Goal: Task Accomplishment & Management: Complete application form

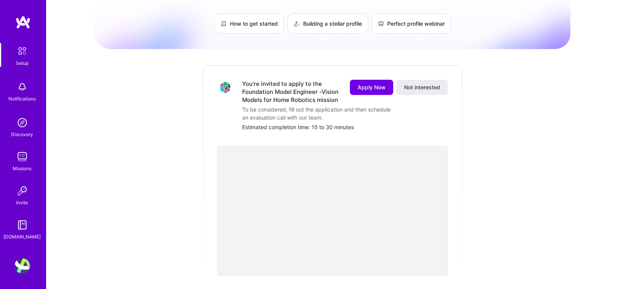
scroll to position [53, 0]
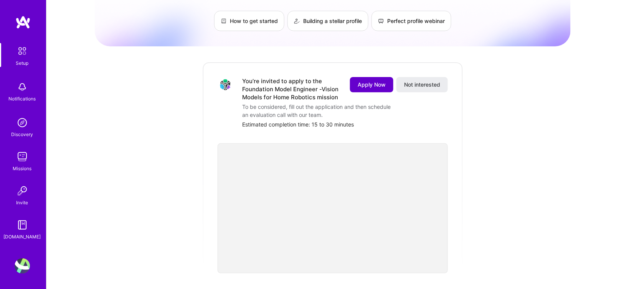
click at [374, 81] on span "Apply Now" at bounding box center [371, 85] width 28 height 8
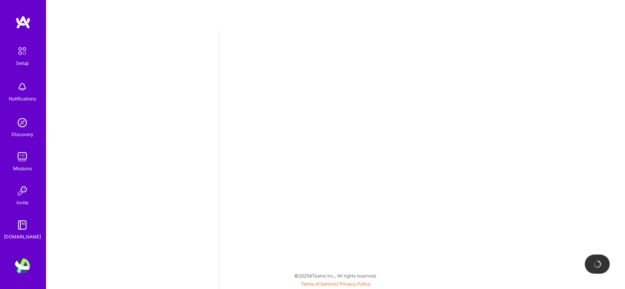
select select "US"
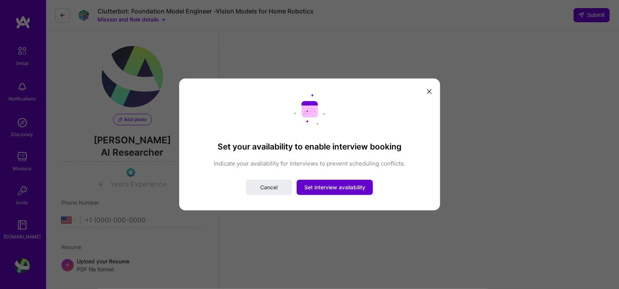
click at [324, 186] on span "Set interview availability" at bounding box center [334, 188] width 61 height 8
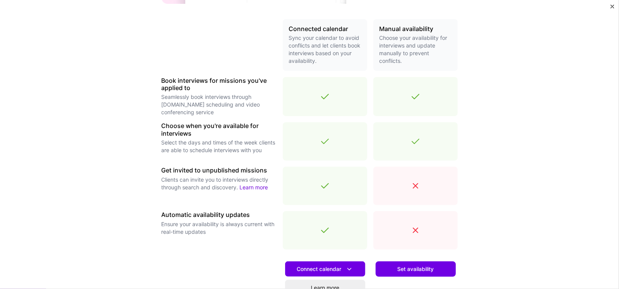
scroll to position [247, 0]
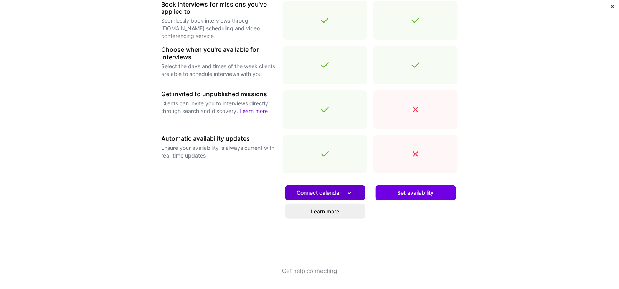
click at [337, 189] on span "Connect calendar" at bounding box center [325, 193] width 56 height 8
click at [409, 270] on div "Get help connecting" at bounding box center [309, 278] width 296 height 23
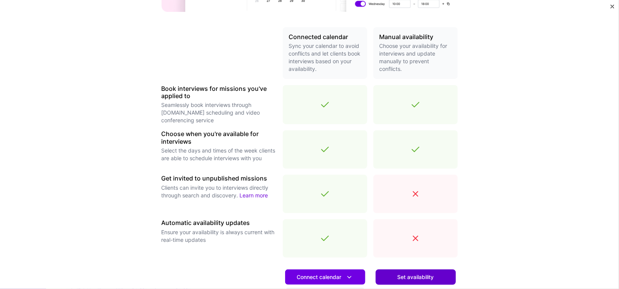
scroll to position [176, 0]
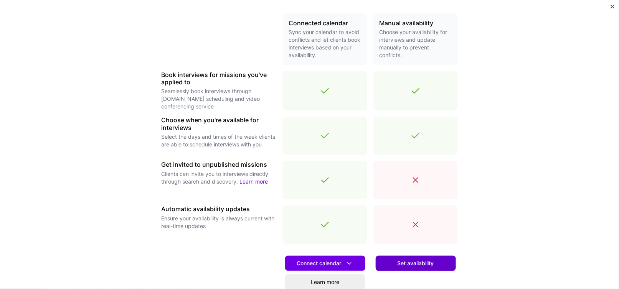
click at [407, 260] on span "Set availability" at bounding box center [415, 264] width 36 height 8
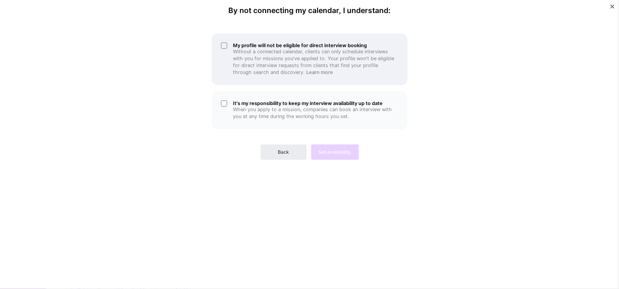
click at [221, 42] on div "My profile will not be eligible for direct interview booking Without a connecte…" at bounding box center [310, 59] width 196 height 52
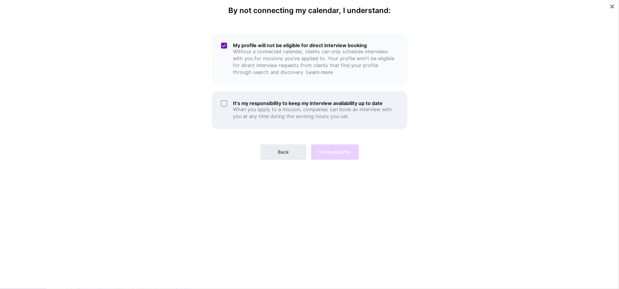
click at [224, 100] on div "It's my responsibility to keep my interview availability up to date When you ap…" at bounding box center [310, 110] width 196 height 38
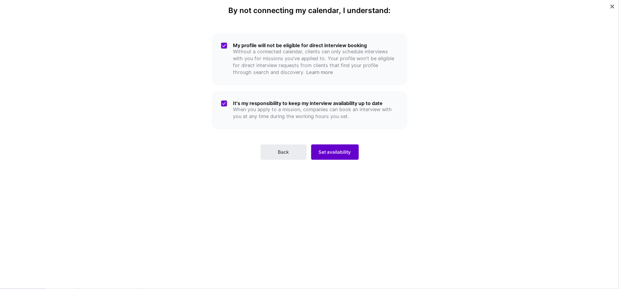
click at [350, 156] on button "Set availability" at bounding box center [335, 152] width 48 height 15
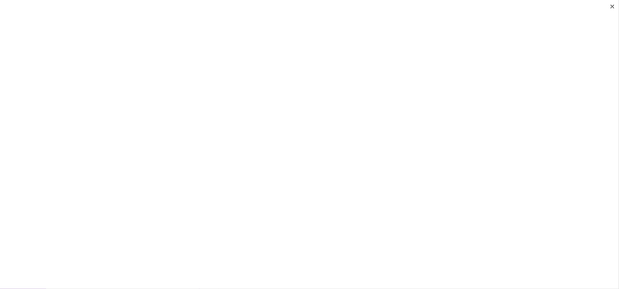
scroll to position [253, 0]
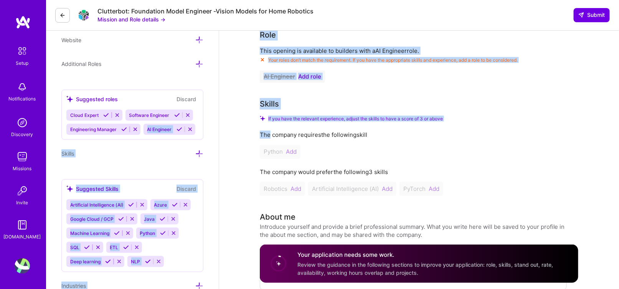
drag, startPoint x: 269, startPoint y: 132, endPoint x: 144, endPoint y: 125, distance: 125.6
click at [62, 19] on button at bounding box center [62, 15] width 15 height 15
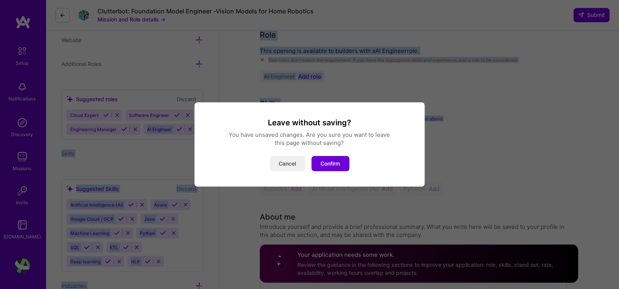
click at [291, 166] on button "Cancel" at bounding box center [288, 163] width 36 height 15
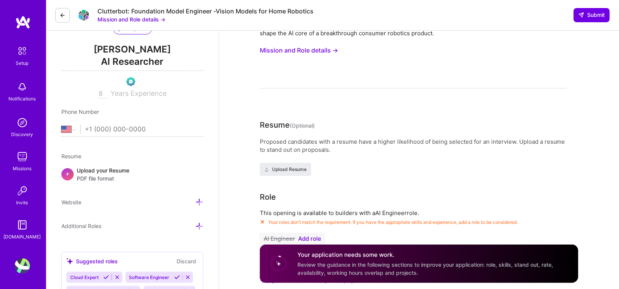
scroll to position [0, 0]
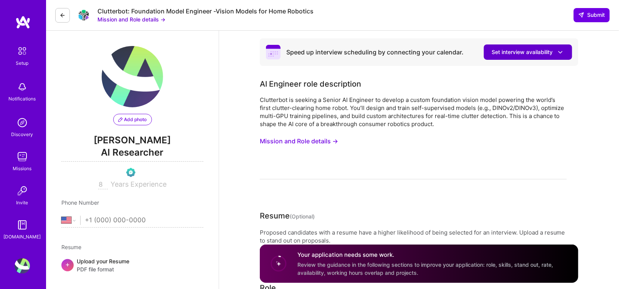
click at [531, 53] on span "Set interview availability" at bounding box center [527, 52] width 73 height 8
click at [341, 111] on div "Clutterbot is seeking a Senior AI Engineer to develop a custom foundation visio…" at bounding box center [413, 112] width 307 height 32
click at [511, 58] on button "Set interview availability" at bounding box center [528, 51] width 88 height 15
click at [378, 105] on div "Clutterbot is seeking a Senior AI Engineer to develop a custom foundation visio…" at bounding box center [413, 112] width 307 height 32
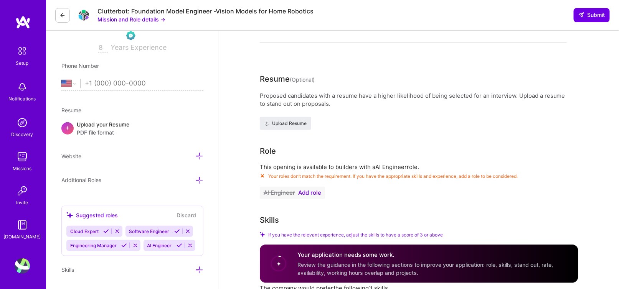
scroll to position [138, 0]
click at [118, 79] on input "tel" at bounding box center [144, 83] width 118 height 22
type input "1 (801) 458-9132"
click at [98, 128] on span "PDF file format" at bounding box center [103, 132] width 53 height 8
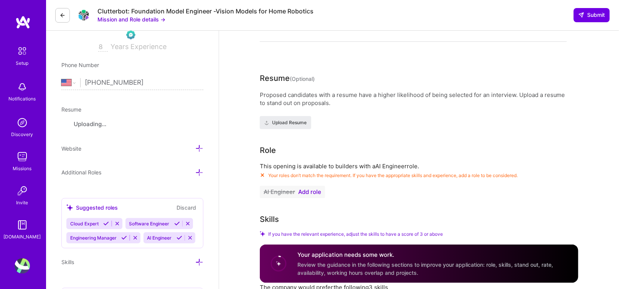
scroll to position [199, 0]
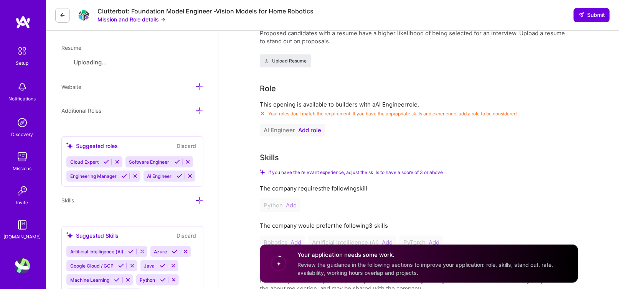
click at [109, 162] on button at bounding box center [106, 162] width 10 height 7
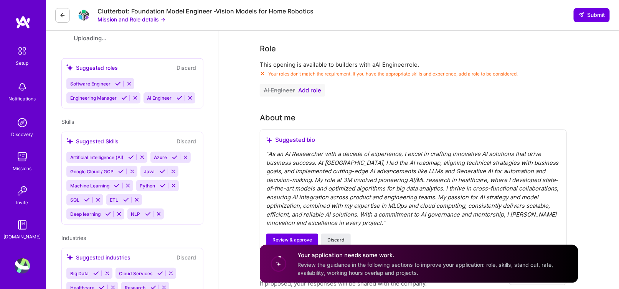
scroll to position [183, 0]
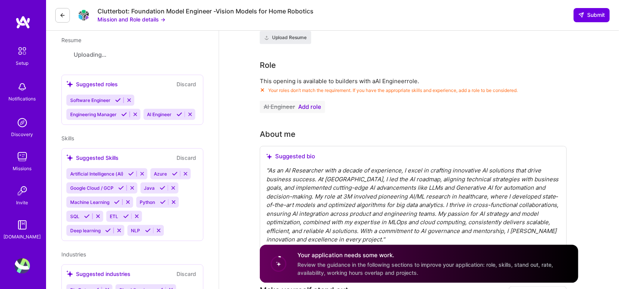
click at [118, 100] on icon at bounding box center [118, 100] width 6 height 6
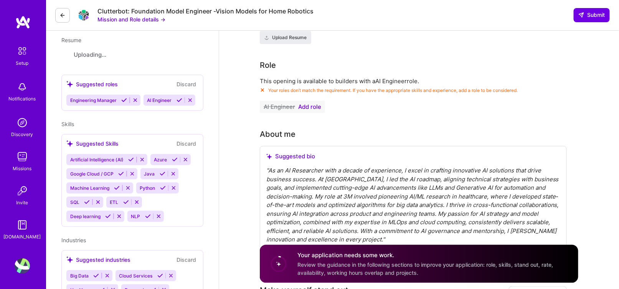
click at [122, 99] on icon at bounding box center [124, 100] width 6 height 6
click at [101, 99] on icon at bounding box center [102, 100] width 6 height 6
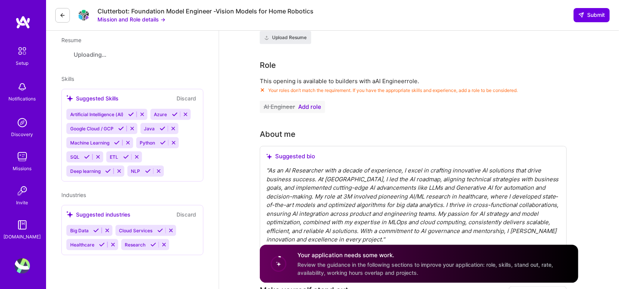
click at [130, 117] on icon at bounding box center [131, 115] width 6 height 6
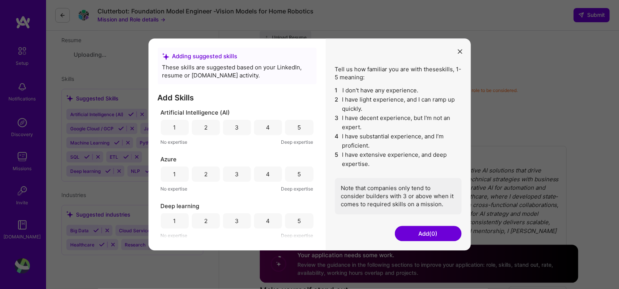
click at [456, 49] on button "modal" at bounding box center [459, 51] width 9 height 13
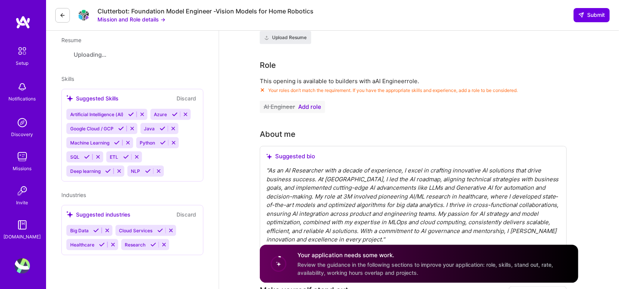
click at [130, 116] on icon at bounding box center [131, 115] width 6 height 6
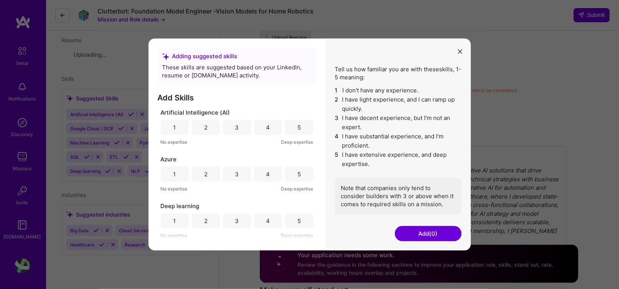
click at [299, 126] on div "5" at bounding box center [299, 127] width 28 height 15
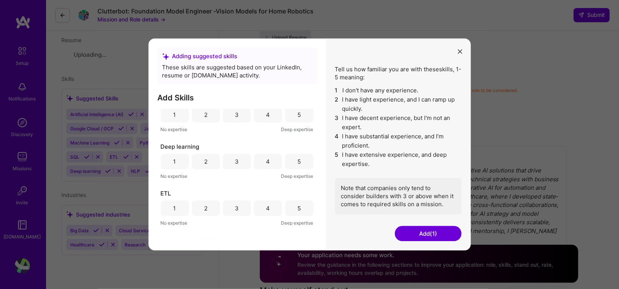
scroll to position [62, 0]
click at [297, 161] on div "5" at bounding box center [298, 159] width 3 height 8
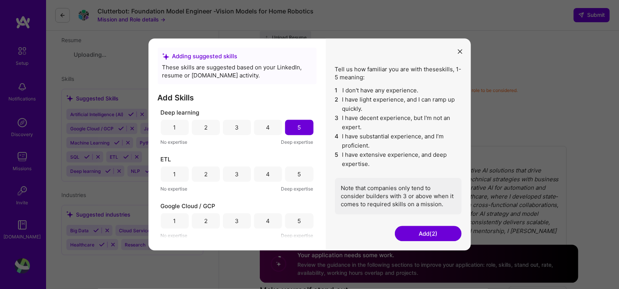
scroll to position [94, 0]
click at [245, 174] on div "3" at bounding box center [237, 173] width 28 height 15
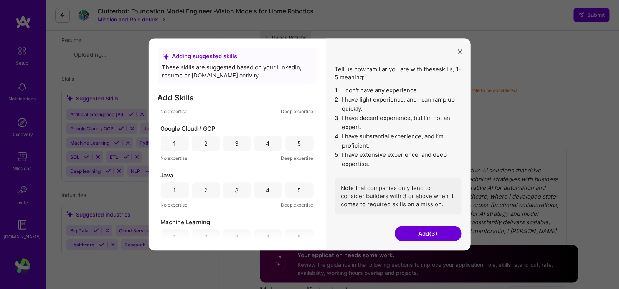
scroll to position [173, 0]
click at [239, 137] on div "3" at bounding box center [237, 142] width 28 height 15
click at [235, 187] on div "3" at bounding box center [237, 189] width 4 height 8
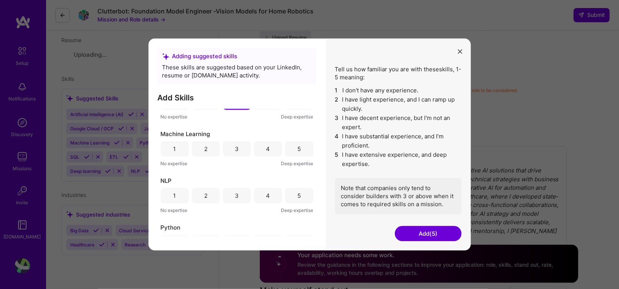
scroll to position [270, 0]
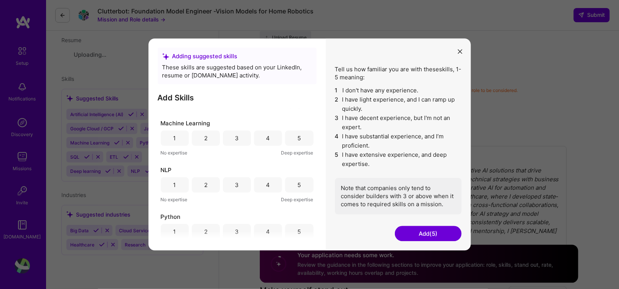
click at [294, 142] on div "5" at bounding box center [299, 138] width 28 height 15
click at [294, 181] on div "5" at bounding box center [299, 185] width 28 height 15
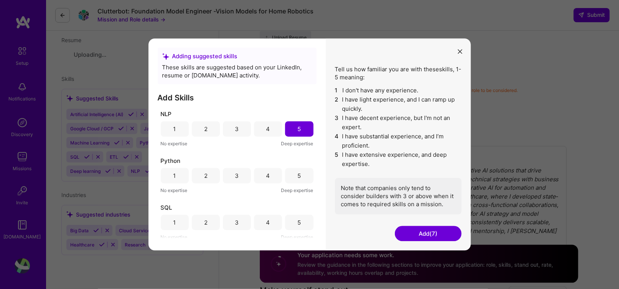
scroll to position [328, 0]
click at [297, 172] on div "5" at bounding box center [298, 174] width 3 height 8
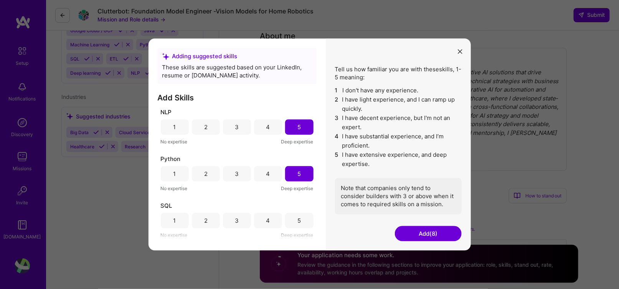
scroll to position [283, 0]
click at [300, 220] on div "5" at bounding box center [299, 220] width 28 height 15
click at [433, 237] on button "Add (9)" at bounding box center [428, 233] width 67 height 15
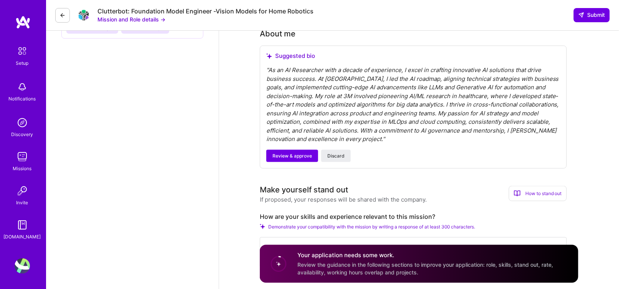
click at [433, 237] on textarea at bounding box center [413, 252] width 307 height 31
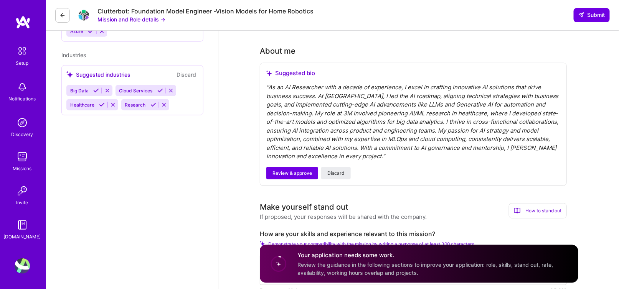
scroll to position [266, 0]
click at [294, 175] on span "Review & approve" at bounding box center [291, 173] width 39 height 7
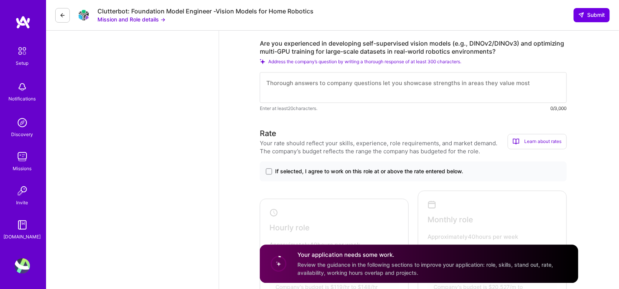
scroll to position [605, 0]
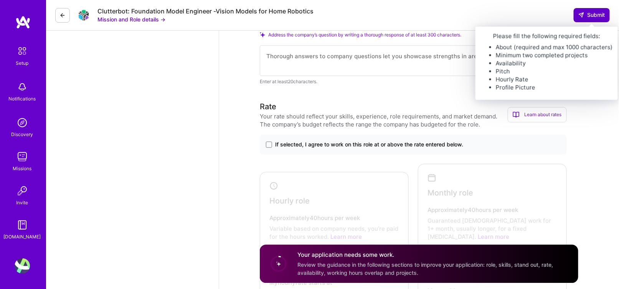
click at [594, 18] on span "Submit" at bounding box center [591, 15] width 27 height 8
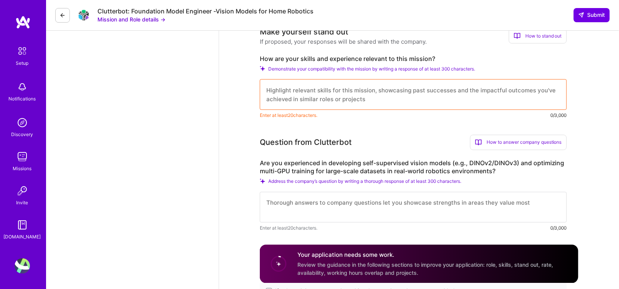
scroll to position [455, 0]
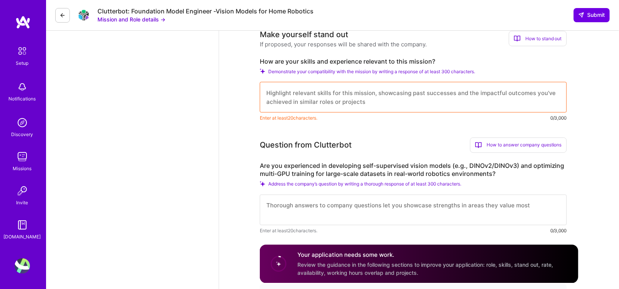
click at [334, 108] on textarea at bounding box center [413, 97] width 307 height 31
click at [344, 72] on span "Demonstrate your compatibility with the mission by writing a response of at lea…" at bounding box center [371, 72] width 207 height 6
click at [294, 100] on textarea at bounding box center [413, 97] width 307 height 31
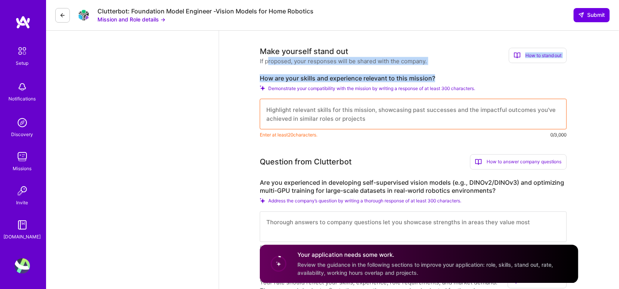
drag, startPoint x: 438, startPoint y: 68, endPoint x: 267, endPoint y: 58, distance: 172.1
click at [267, 58] on div "Make yourself stand out If proposed, your responses will be shared with the com…" at bounding box center [413, 93] width 307 height 94
click at [267, 58] on div "If proposed, your responses will be shared with the company." at bounding box center [343, 61] width 167 height 8
drag, startPoint x: 257, startPoint y: 50, endPoint x: 358, endPoint y: 74, distance: 103.2
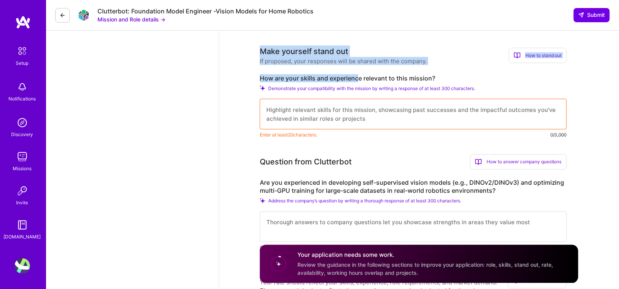
click at [358, 74] on div "Make yourself stand out If proposed, your responses will be shared with the com…" at bounding box center [413, 93] width 307 height 94
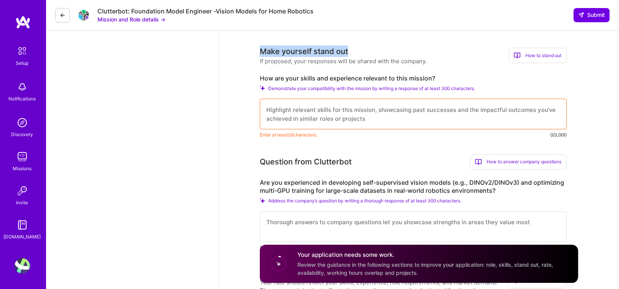
drag, startPoint x: 253, startPoint y: 51, endPoint x: 456, endPoint y: 43, distance: 203.0
click at [532, 56] on div "How to stand out" at bounding box center [537, 55] width 58 height 15
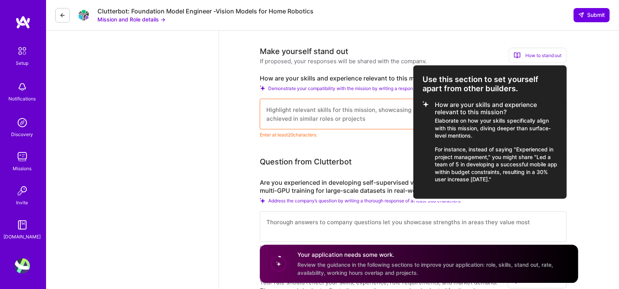
click at [395, 82] on div at bounding box center [309, 144] width 619 height 289
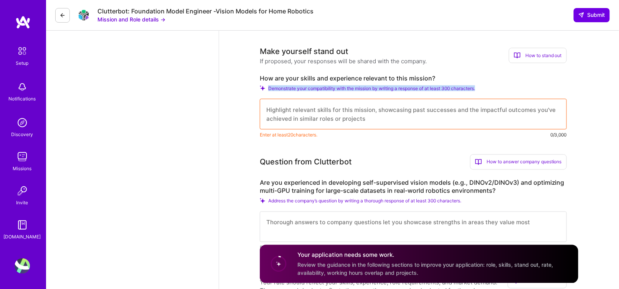
drag, startPoint x: 266, startPoint y: 86, endPoint x: 489, endPoint y: 89, distance: 222.4
click at [489, 89] on div "Demonstrate your compatibility with the mission by writing a response of at lea…" at bounding box center [413, 89] width 307 height 6
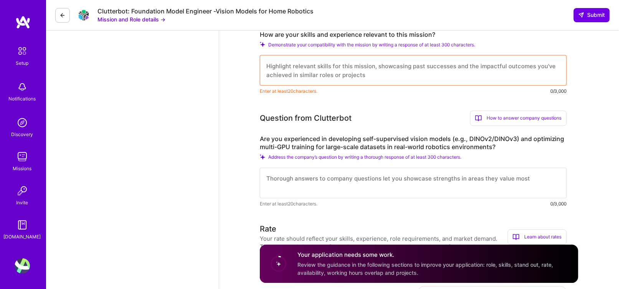
scroll to position [482, 0]
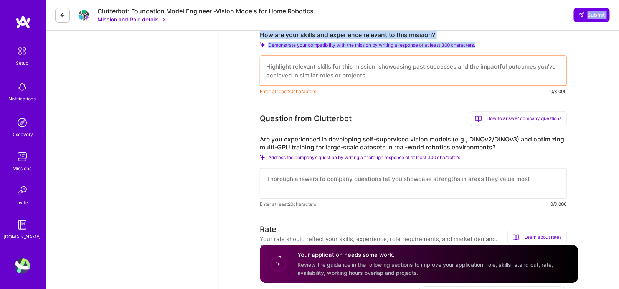
drag, startPoint x: 250, startPoint y: 30, endPoint x: 411, endPoint y: 52, distance: 162.1
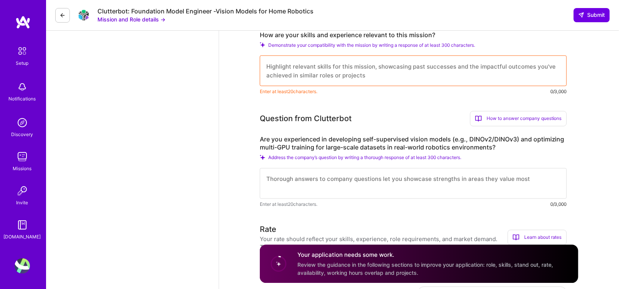
click at [411, 52] on div "How are your skills and experience relevant to this mission? Demonstrate your c…" at bounding box center [413, 63] width 307 height 65
click at [334, 63] on textarea at bounding box center [413, 71] width 307 height 31
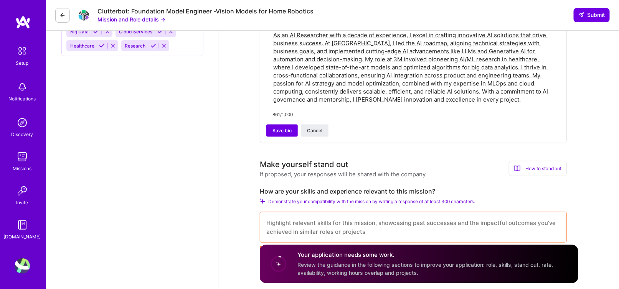
scroll to position [283, 0]
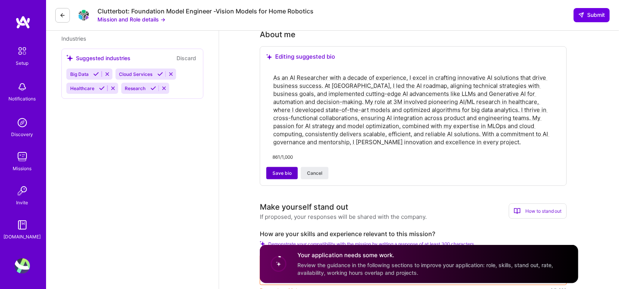
click at [280, 170] on span "Save bio" at bounding box center [281, 173] width 19 height 7
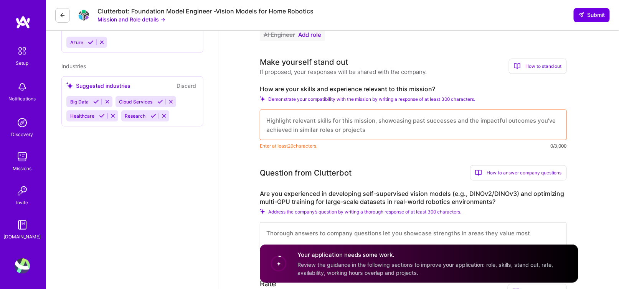
scroll to position [240, 0]
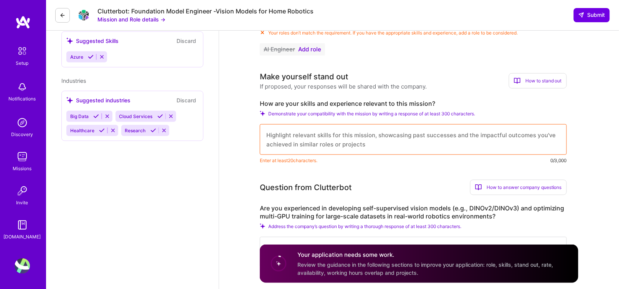
click at [279, 141] on textarea at bounding box center [413, 139] width 307 height 31
drag, startPoint x: 260, startPoint y: 103, endPoint x: 450, endPoint y: 104, distance: 190.2
click at [450, 104] on label "How are your skills and experience relevant to this mission?" at bounding box center [413, 104] width 307 height 8
copy label "How are your skills and experience relevant to this mission?"
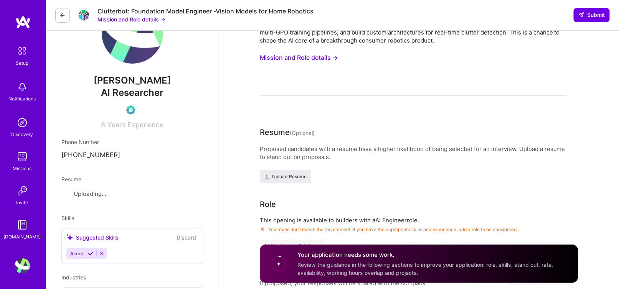
scroll to position [0, 0]
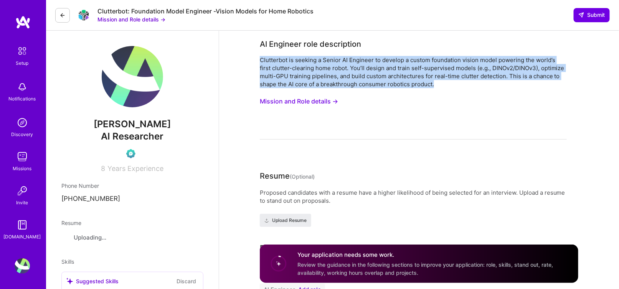
drag, startPoint x: 259, startPoint y: 61, endPoint x: 470, endPoint y: 83, distance: 212.0
copy div "Clutterbot is seeking a Senior AI Engineer to develop a custom foundation visio…"
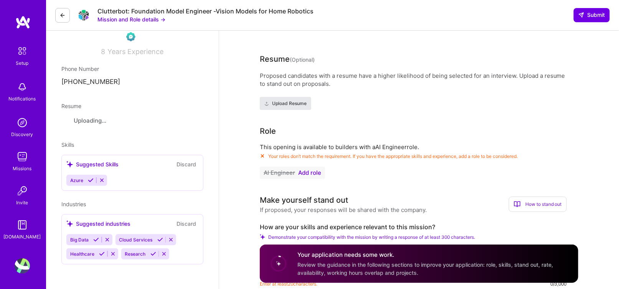
scroll to position [117, 0]
click at [296, 100] on span "Upload Resume" at bounding box center [285, 103] width 42 height 7
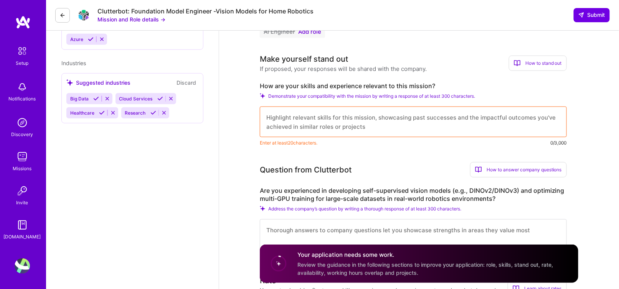
scroll to position [259, 0]
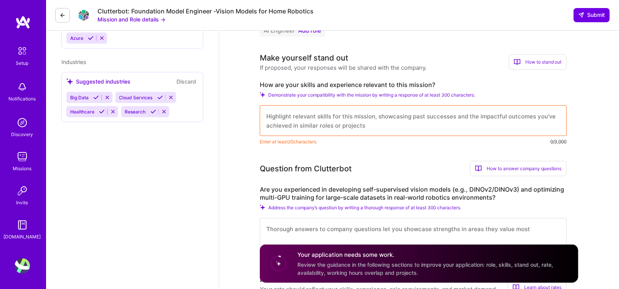
click at [303, 124] on textarea at bounding box center [413, 120] width 307 height 31
paste textarea "My background in AI and computer science is directly aligned with Clutterbot’s …"
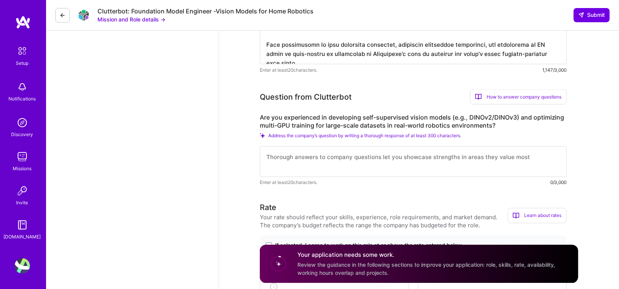
scroll to position [443, 0]
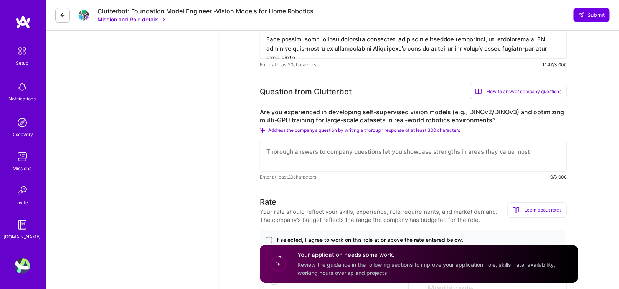
type textarea "My background in AI and computer science is directly aligned with Clutterbot’s …"
click at [304, 160] on textarea at bounding box center [413, 156] width 307 height 31
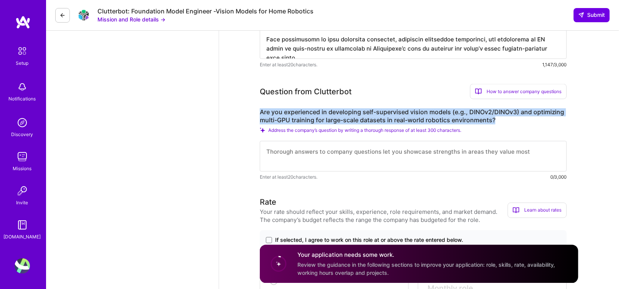
drag, startPoint x: 498, startPoint y: 120, endPoint x: 253, endPoint y: 113, distance: 245.5
copy label "Are you experienced in developing self-supervised vision models (e.g., DINOv2/D…"
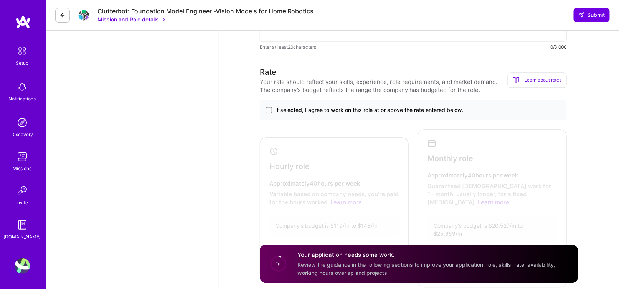
scroll to position [573, 0]
click at [269, 105] on div "If selected, I agree to work on this role at or above the rate entered below." at bounding box center [413, 110] width 307 height 20
click at [266, 113] on label "If selected, I agree to work on this role at or above the rate entered below." at bounding box center [413, 110] width 294 height 8
click at [0, 0] on input "If selected, I agree to work on this role at or above the rate entered below." at bounding box center [0, 0] width 0 height 0
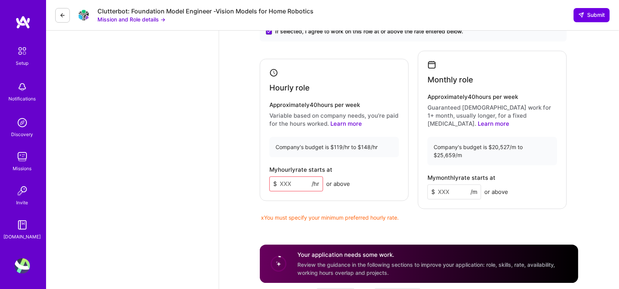
scroll to position [654, 0]
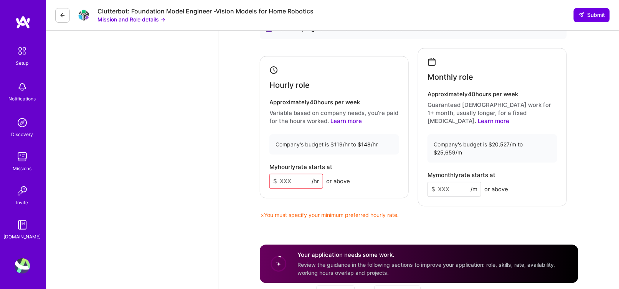
click at [290, 175] on input at bounding box center [296, 181] width 54 height 15
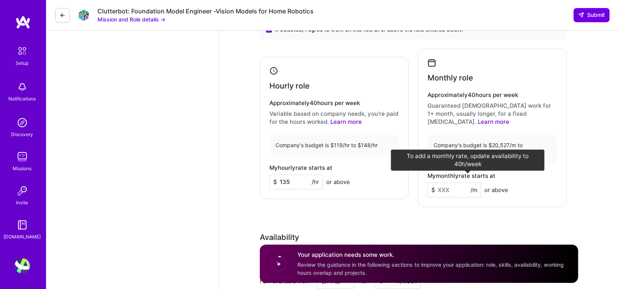
type input "135"
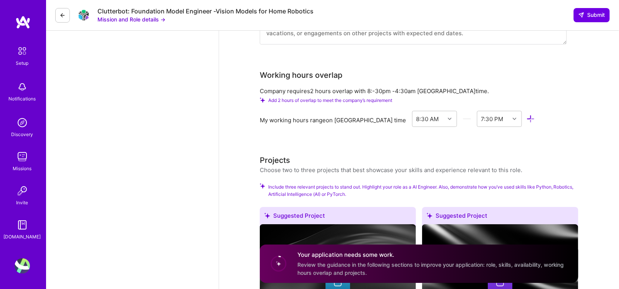
scroll to position [954, 0]
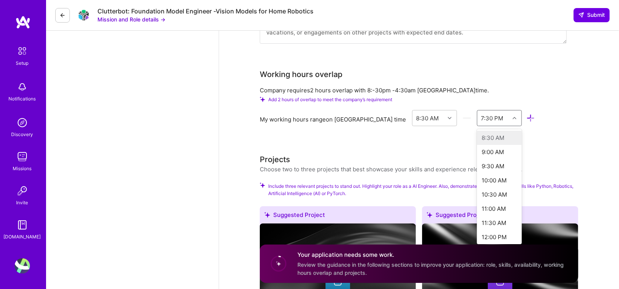
click at [485, 110] on div "7:30 PM" at bounding box center [493, 117] width 32 height 15
click at [496, 153] on div "9:30 PM" at bounding box center [499, 160] width 45 height 14
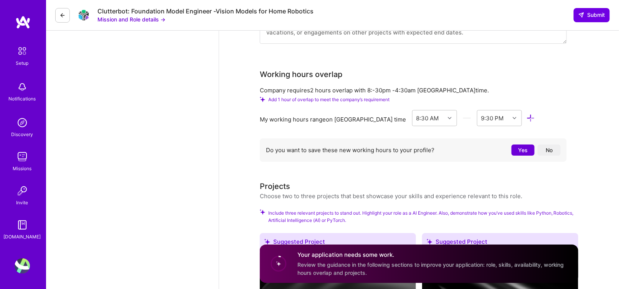
click at [515, 145] on button "Yes" at bounding box center [522, 150] width 23 height 11
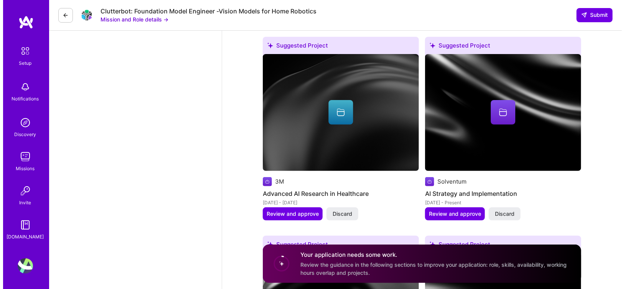
scroll to position [1124, 0]
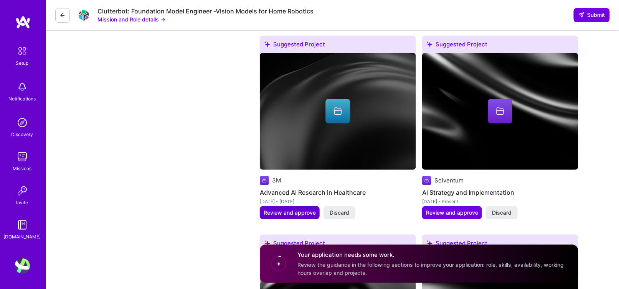
click at [288, 206] on button "Review and approve" at bounding box center [290, 212] width 60 height 13
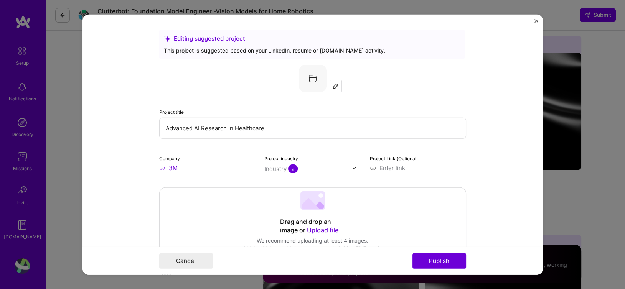
click at [535, 20] on img "Close" at bounding box center [536, 21] width 4 height 4
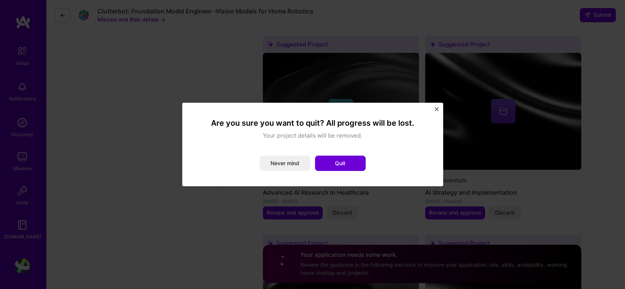
click at [436, 109] on img "Close" at bounding box center [436, 109] width 4 height 4
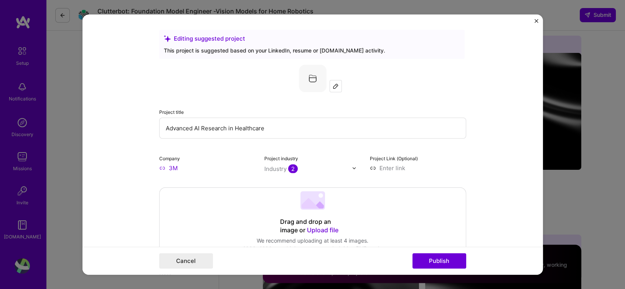
click at [535, 21] on img "Close" at bounding box center [536, 21] width 4 height 4
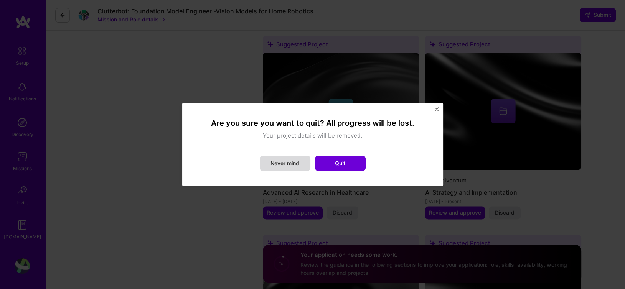
click at [290, 161] on button "Never mind" at bounding box center [285, 163] width 51 height 15
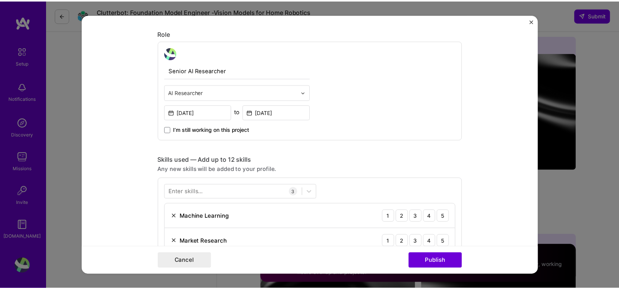
scroll to position [255, 0]
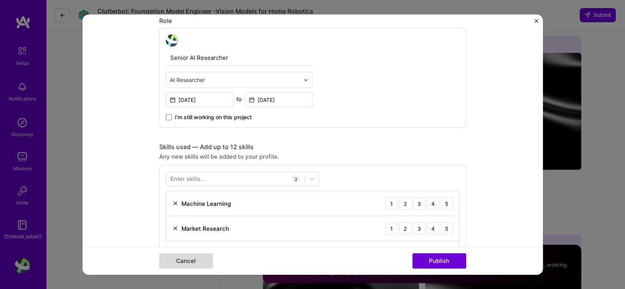
click at [194, 262] on button "Cancel" at bounding box center [186, 260] width 54 height 15
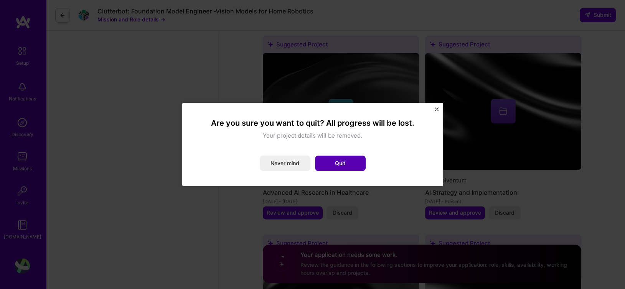
click at [343, 165] on button "Quit" at bounding box center [340, 163] width 51 height 15
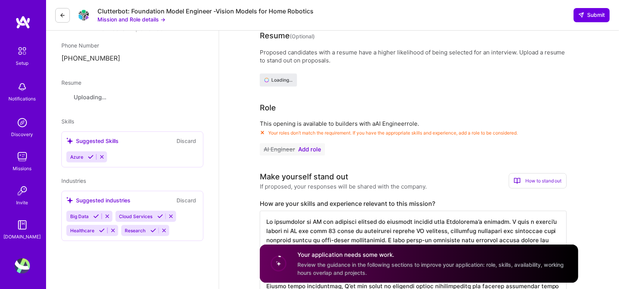
scroll to position [141, 0]
click at [89, 141] on div "Suggested Skills" at bounding box center [92, 141] width 52 height 8
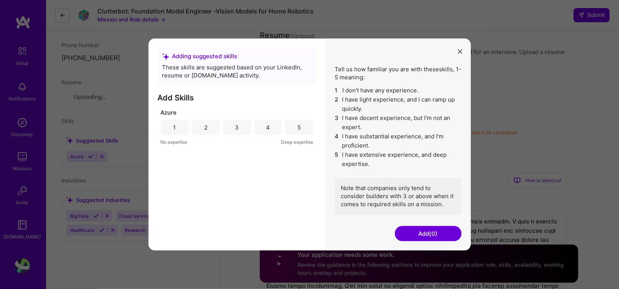
click at [458, 48] on button "modal" at bounding box center [459, 51] width 9 height 13
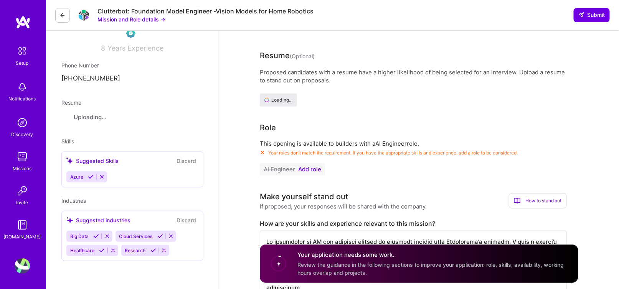
scroll to position [121, 0]
click at [67, 143] on span "Skills" at bounding box center [67, 140] width 13 height 7
click at [91, 175] on icon at bounding box center [91, 176] width 6 height 6
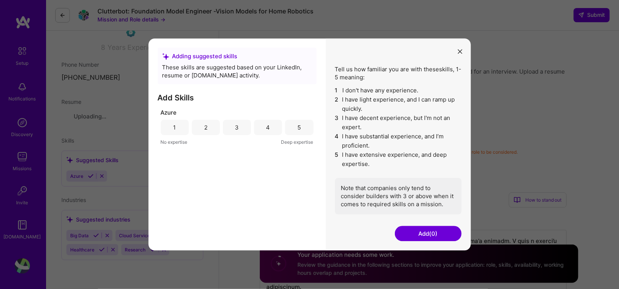
click at [459, 45] on button "modal" at bounding box center [459, 51] width 9 height 13
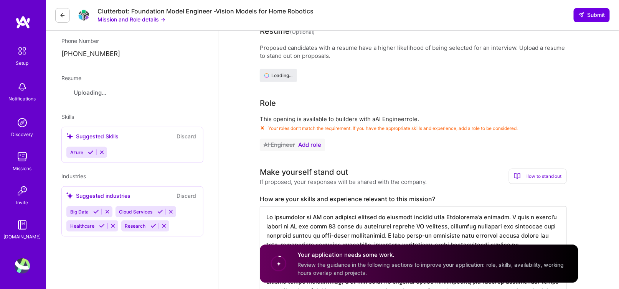
scroll to position [145, 0]
click at [91, 151] on icon at bounding box center [91, 152] width 6 height 6
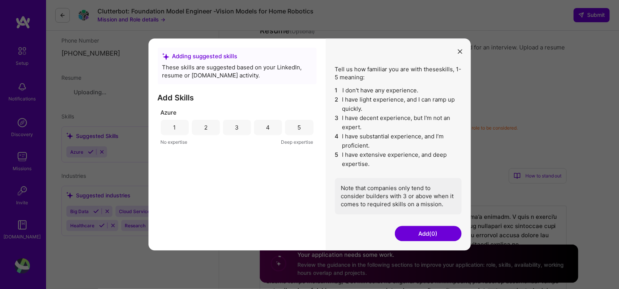
click at [265, 130] on div "4" at bounding box center [268, 127] width 28 height 15
click at [431, 236] on button "Add (1)" at bounding box center [428, 233] width 67 height 15
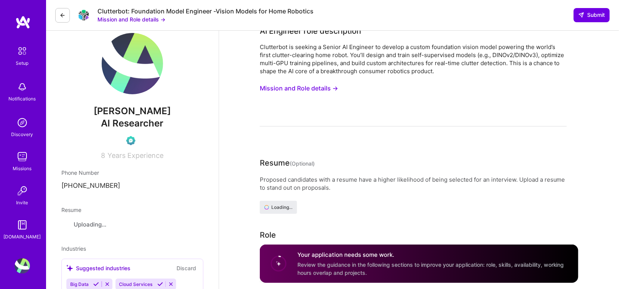
scroll to position [0, 0]
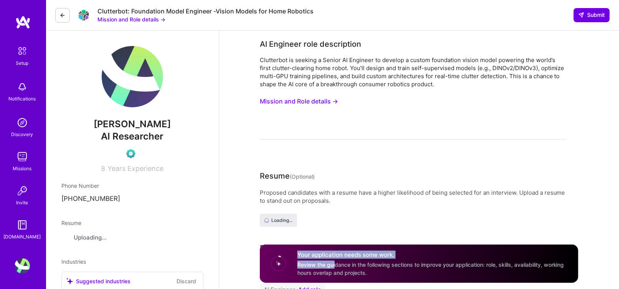
drag, startPoint x: 279, startPoint y: 272, endPoint x: 342, endPoint y: 266, distance: 62.8
click at [342, 266] on div "Your application needs some work. Review the guidance in the following sections…" at bounding box center [419, 264] width 318 height 38
click at [342, 266] on span "Review the guidance in the following sections to improve your application: role…" at bounding box center [430, 269] width 267 height 15
click at [375, 184] on div "Resume (Optional) Proposed candidates with a resume have a higher likelihood of…" at bounding box center [413, 198] width 307 height 57
click at [134, 20] on button "Mission and Role details →" at bounding box center [131, 19] width 68 height 8
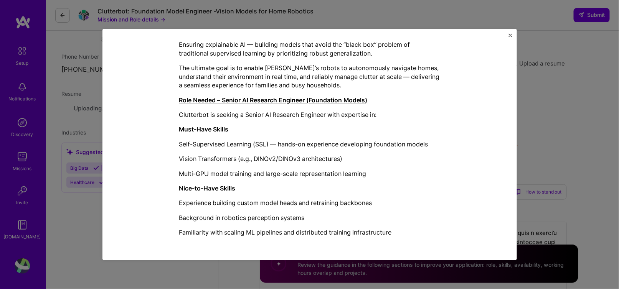
scroll to position [144, 0]
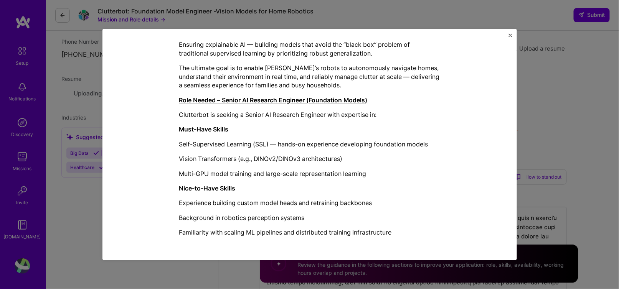
click at [118, 270] on div "Mission Description and Role Details AI Engineer role description Clutterbot is…" at bounding box center [309, 144] width 619 height 289
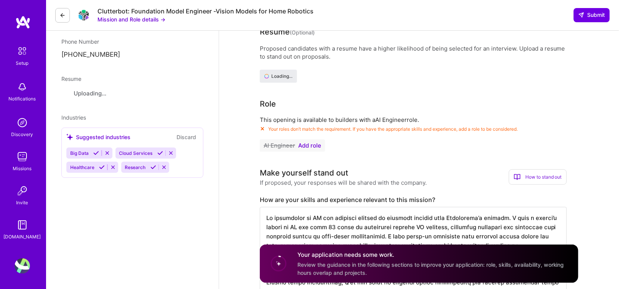
scroll to position [0, 0]
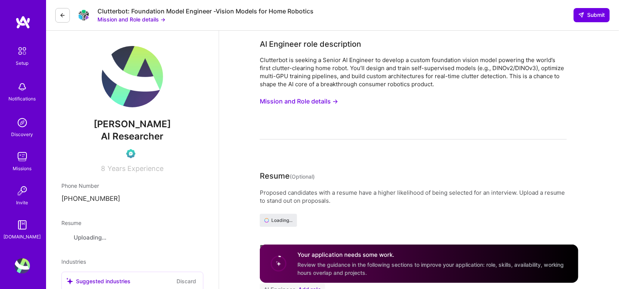
click at [18, 160] on img at bounding box center [22, 156] width 15 height 15
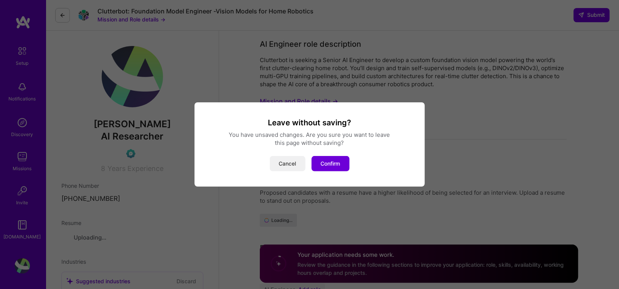
click at [295, 169] on button "Cancel" at bounding box center [288, 163] width 36 height 15
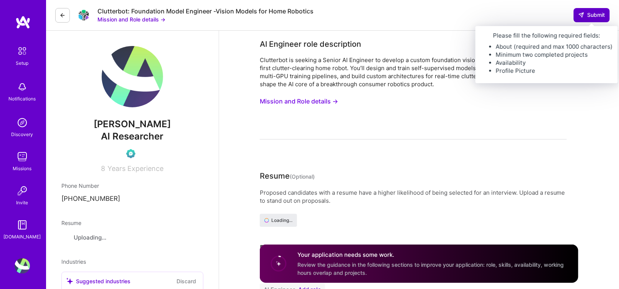
click at [588, 15] on span "Submit" at bounding box center [591, 15] width 27 height 8
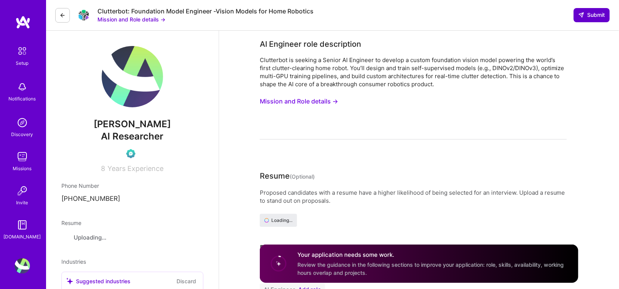
click at [588, 15] on span "Submit" at bounding box center [591, 15] width 27 height 8
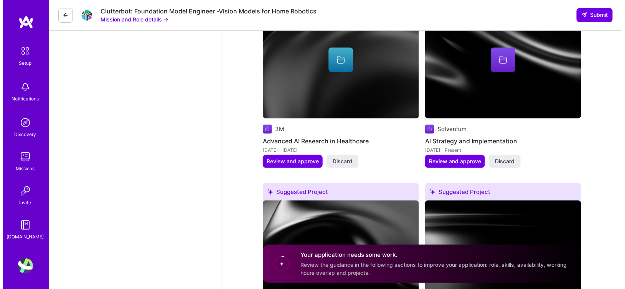
scroll to position [1514, 0]
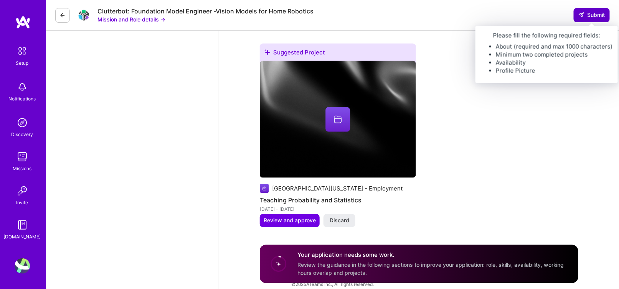
click at [590, 19] on button "Submit" at bounding box center [591, 15] width 36 height 14
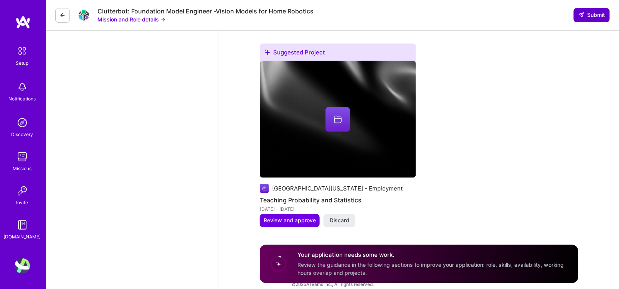
click at [590, 19] on button "Submit" at bounding box center [591, 15] width 36 height 14
click at [286, 217] on span "Review and approve" at bounding box center [289, 221] width 52 height 8
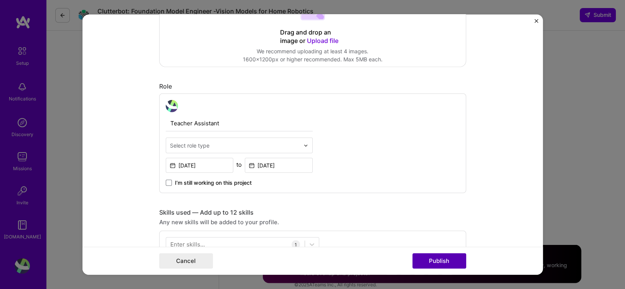
scroll to position [209, 0]
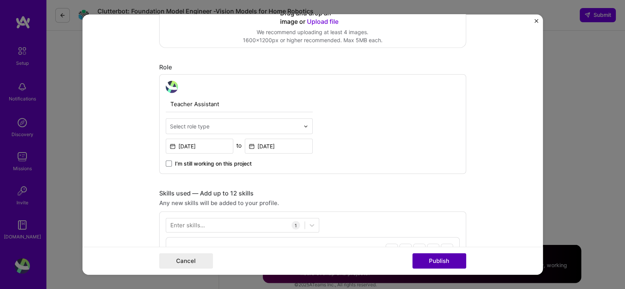
click at [433, 262] on button "Publish" at bounding box center [439, 260] width 54 height 15
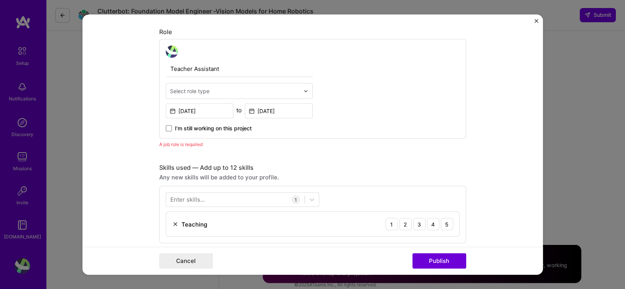
scroll to position [275, 0]
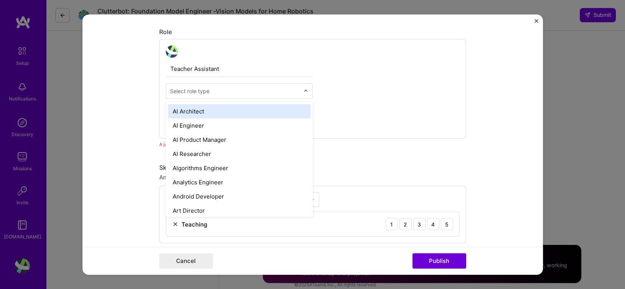
click at [197, 92] on div "Select role type" at bounding box center [189, 91] width 39 height 8
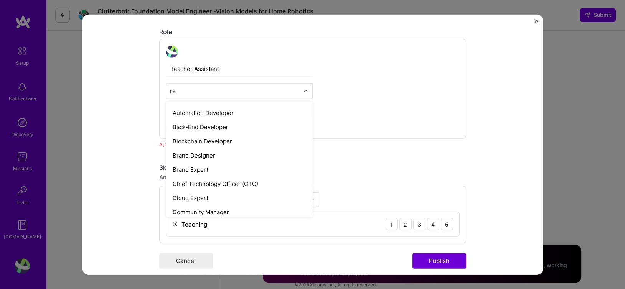
scroll to position [0, 0]
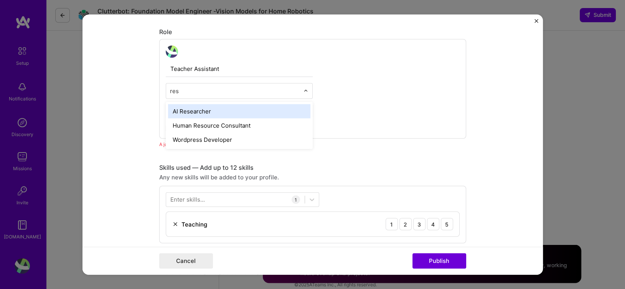
type input "rese"
click at [204, 108] on div "AI Researcher" at bounding box center [239, 111] width 142 height 14
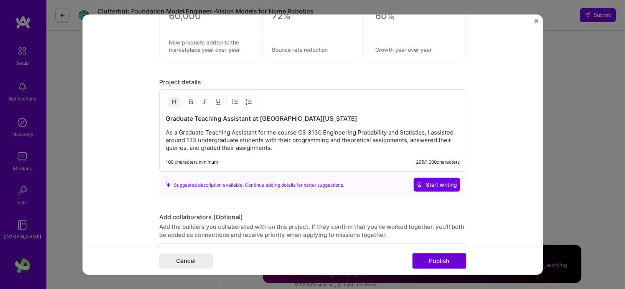
scroll to position [658, 0]
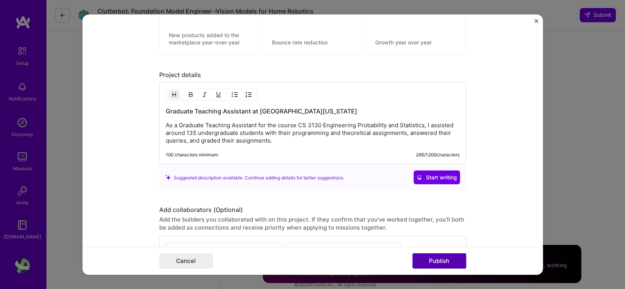
click at [436, 267] on button "Publish" at bounding box center [439, 260] width 54 height 15
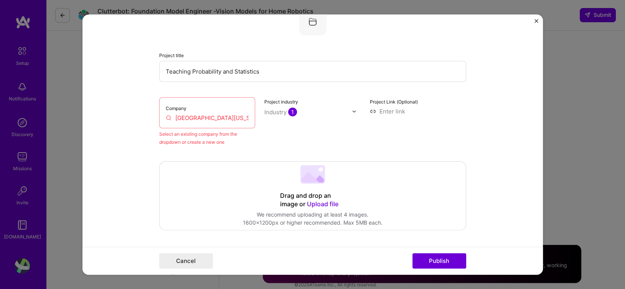
scroll to position [50, 0]
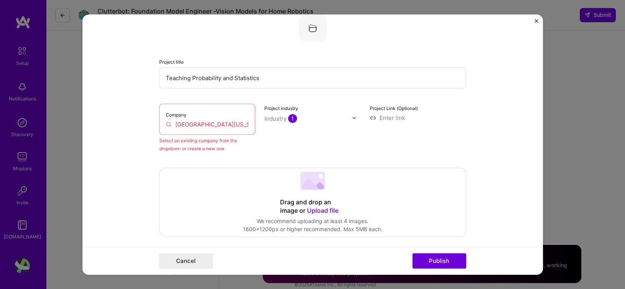
click at [202, 122] on input "[GEOGRAPHIC_DATA][US_STATE] - Employment" at bounding box center [207, 124] width 83 height 8
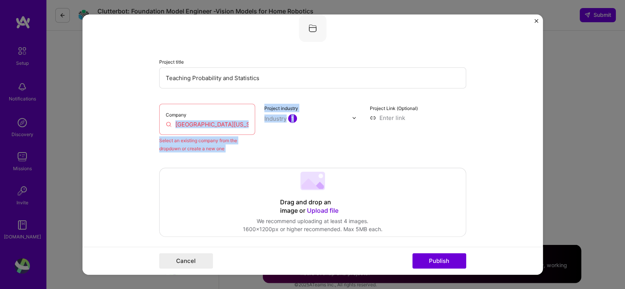
drag, startPoint x: 205, startPoint y: 117, endPoint x: 267, endPoint y: 125, distance: 62.6
click at [267, 125] on div "Company University of Utah - Employment Select an existing company from the dro…" at bounding box center [312, 128] width 307 height 49
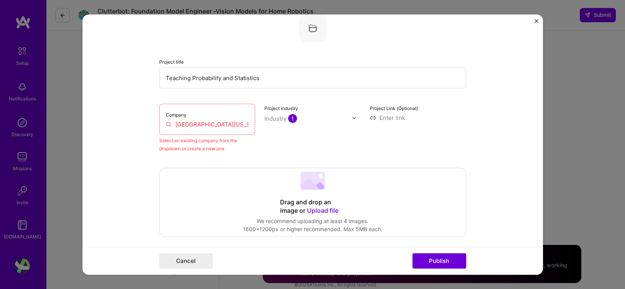
click at [264, 141] on div "Project industry Industry 1" at bounding box center [312, 128] width 96 height 49
click at [199, 120] on input "[GEOGRAPHIC_DATA][US_STATE] - Employment" at bounding box center [207, 124] width 83 height 8
click at [449, 263] on button "Publish" at bounding box center [439, 260] width 54 height 15
click at [192, 128] on div "Company University of Utah - Employment" at bounding box center [207, 119] width 96 height 31
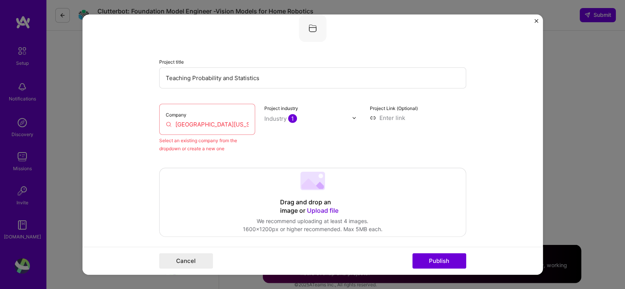
click at [178, 122] on input "[GEOGRAPHIC_DATA][US_STATE] - Employment" at bounding box center [207, 124] width 83 height 8
click at [441, 264] on button "Publish" at bounding box center [439, 260] width 54 height 15
click at [453, 262] on button "Publish" at bounding box center [439, 260] width 54 height 15
click at [451, 265] on button "Publish" at bounding box center [439, 260] width 54 height 15
click at [462, 36] on form "Editing suggested project This project is suggested based on your LinkedIn, res…" at bounding box center [312, 145] width 460 height 260
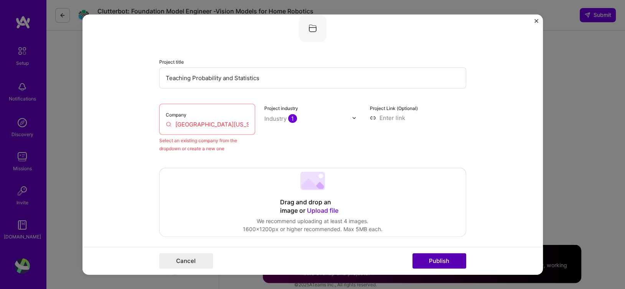
click at [420, 254] on button "Publish" at bounding box center [439, 260] width 54 height 15
click at [207, 118] on div "Company University of Utah - Employment" at bounding box center [207, 119] width 96 height 31
drag, startPoint x: 225, startPoint y: 122, endPoint x: 299, endPoint y: 139, distance: 75.4
click at [299, 139] on div "Company University of Utah - Employment Select an existing company from the dro…" at bounding box center [312, 128] width 307 height 49
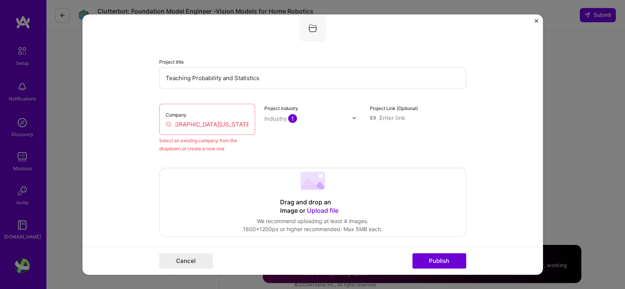
click at [225, 127] on input "[GEOGRAPHIC_DATA][US_STATE] - Employment" at bounding box center [207, 124] width 83 height 8
click at [251, 119] on div "Company University of Utah - Employment" at bounding box center [207, 119] width 96 height 31
click at [247, 124] on div "Company University of Utah - Employment" at bounding box center [207, 119] width 96 height 31
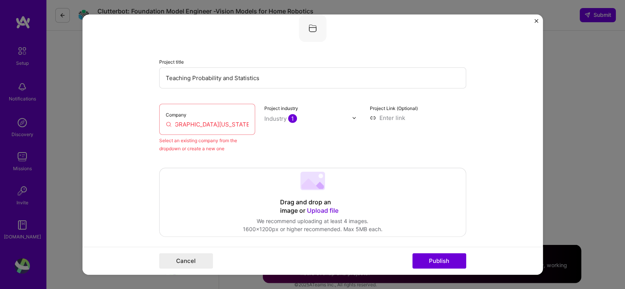
drag, startPoint x: 221, startPoint y: 123, endPoint x: 289, endPoint y: 119, distance: 67.6
click at [289, 119] on div "Company University of Utah - Employment Select an existing company from the dro…" at bounding box center [312, 128] width 307 height 49
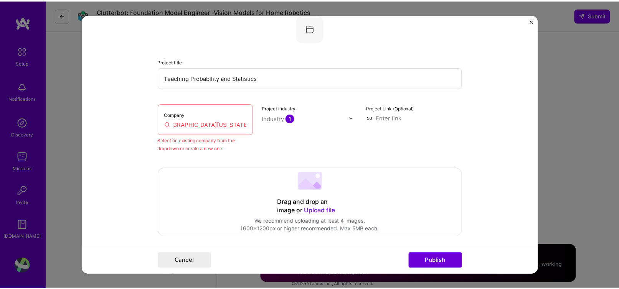
scroll to position [0, 0]
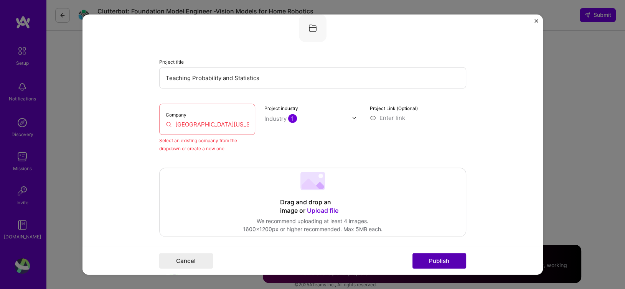
click at [438, 267] on div "Cancel Publish" at bounding box center [312, 261] width 460 height 28
click at [438, 267] on button "Publish" at bounding box center [439, 260] width 54 height 15
click at [424, 259] on button "Publish" at bounding box center [439, 260] width 54 height 15
click at [229, 118] on div "Company University of Utah" at bounding box center [207, 119] width 96 height 31
drag, startPoint x: 228, startPoint y: 123, endPoint x: 152, endPoint y: 117, distance: 75.8
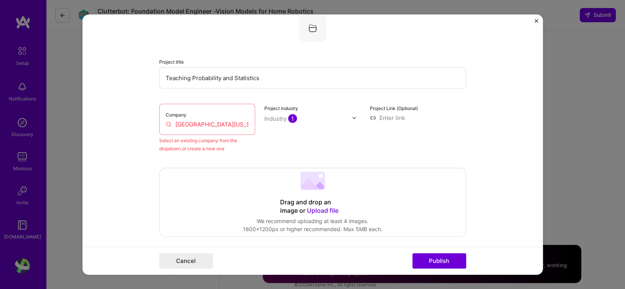
click at [152, 117] on form "Editing suggested project This project is suggested based on your LinkedIn, res…" at bounding box center [312, 145] width 460 height 260
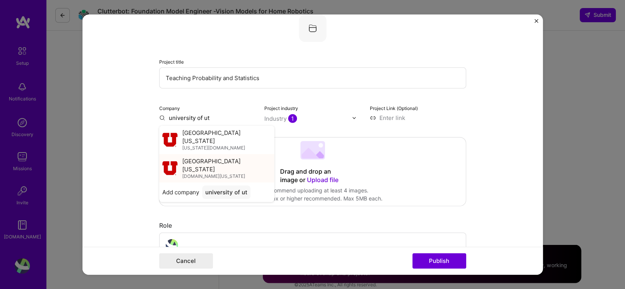
type input "university of ut"
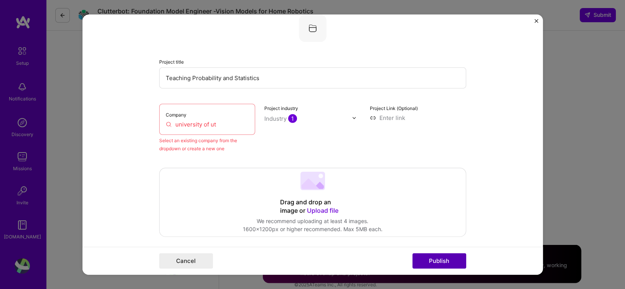
click at [440, 260] on button "Publish" at bounding box center [439, 260] width 54 height 15
click at [536, 21] on img "Close" at bounding box center [536, 21] width 4 height 4
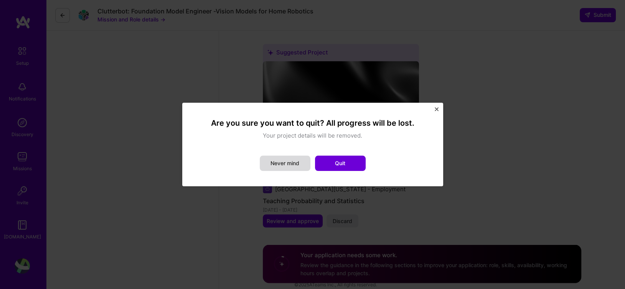
click at [292, 164] on button "Never mind" at bounding box center [285, 163] width 51 height 15
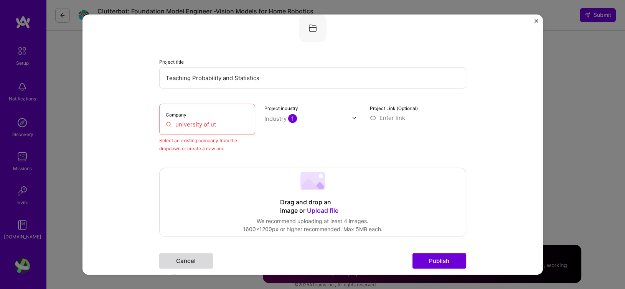
click at [202, 260] on button "Cancel" at bounding box center [186, 260] width 54 height 15
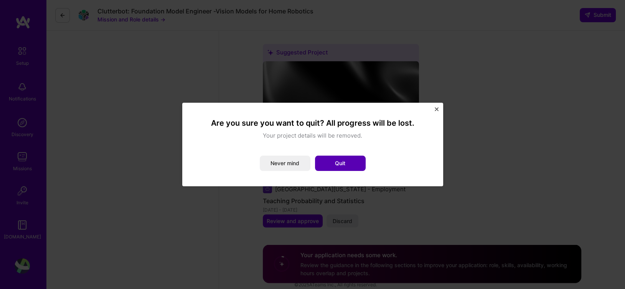
click at [348, 164] on button "Quit" at bounding box center [340, 163] width 51 height 15
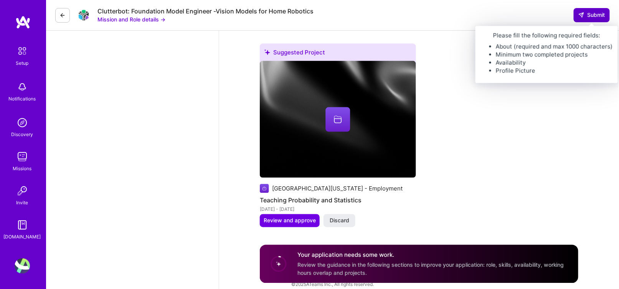
click at [590, 16] on span "Submit" at bounding box center [591, 15] width 27 height 8
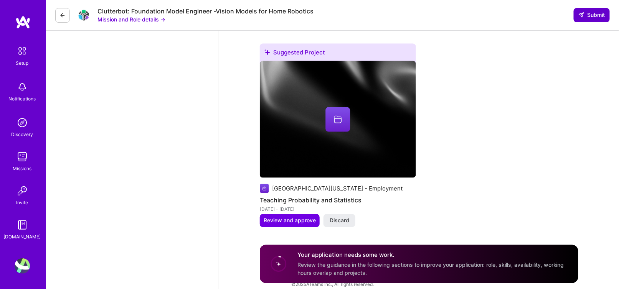
click at [590, 16] on span "Submit" at bounding box center [591, 15] width 27 height 8
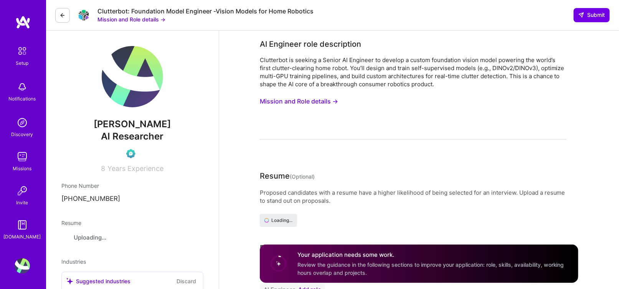
click at [304, 97] on button "Mission and Role details →" at bounding box center [299, 101] width 78 height 14
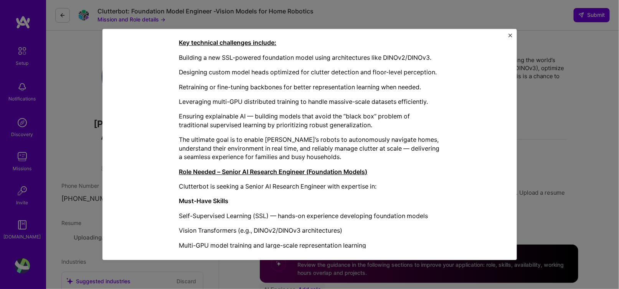
scroll to position [327, 0]
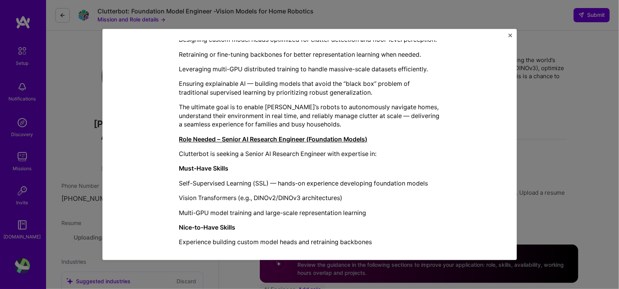
click at [507, 32] on div "Mission Description and Role Details AI Engineer role description Clutterbot is…" at bounding box center [309, 144] width 414 height 231
click at [509, 35] on img "Close" at bounding box center [510, 35] width 4 height 4
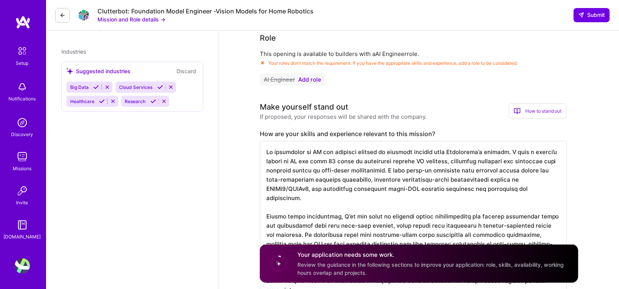
scroll to position [211, 0]
click at [434, 179] on textarea at bounding box center [413, 215] width 307 height 150
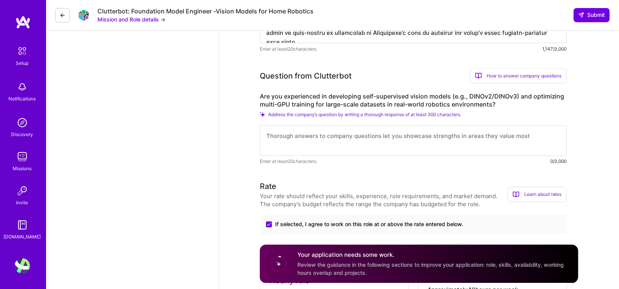
scroll to position [459, 0]
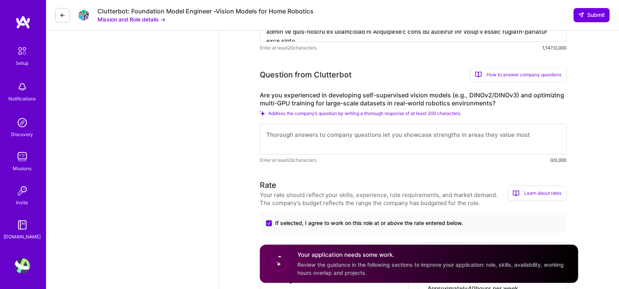
click at [288, 143] on textarea at bounding box center [413, 139] width 307 height 31
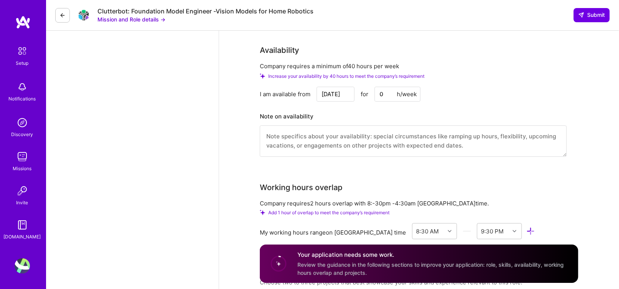
scroll to position [846, 0]
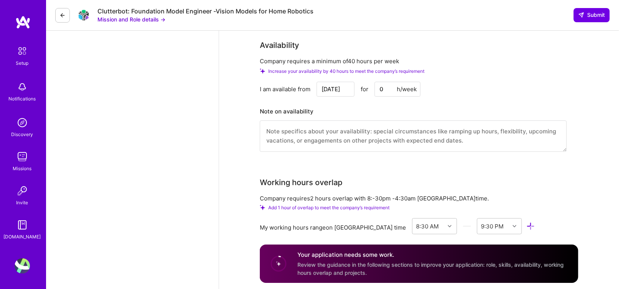
click at [289, 133] on textarea at bounding box center [413, 135] width 307 height 31
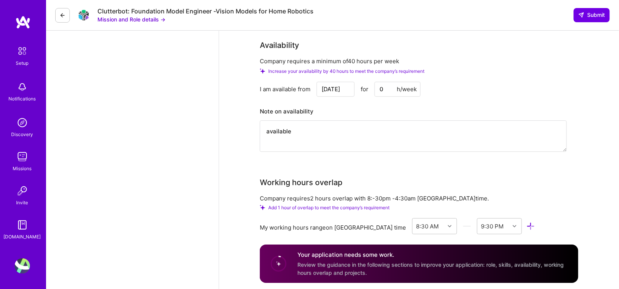
drag, startPoint x: 253, startPoint y: 137, endPoint x: 271, endPoint y: 130, distance: 19.2
click at [271, 130] on div "AI Engineer role description Clutterbot is seeking a Senior AI Engineer to deve…" at bounding box center [419, 76] width 400 height 1782
click at [313, 126] on textarea "available" at bounding box center [413, 135] width 307 height 31
click at [273, 122] on textarea "available" at bounding box center [413, 135] width 307 height 31
drag, startPoint x: 269, startPoint y: 124, endPoint x: 253, endPoint y: 118, distance: 17.1
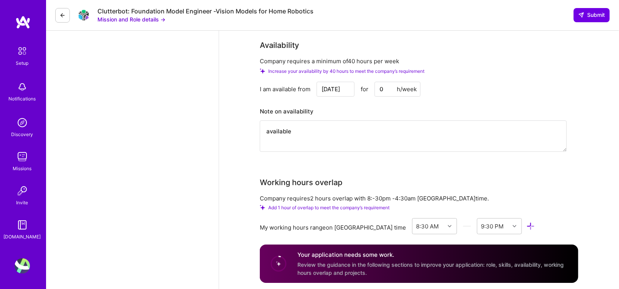
click at [253, 118] on div "AI Engineer role description Clutterbot is seeking a Senior AI Engineer to deve…" at bounding box center [419, 76] width 400 height 1782
click at [329, 120] on textarea "Available" at bounding box center [413, 135] width 307 height 31
type textarea "Available"
click at [237, 173] on div "AI Engineer role description Clutterbot is seeking a Senior AI Engineer to deve…" at bounding box center [419, 76] width 400 height 1782
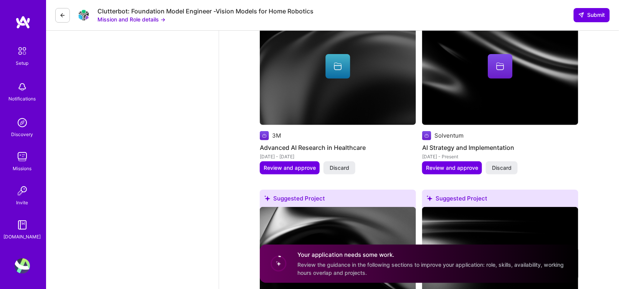
scroll to position [1171, 0]
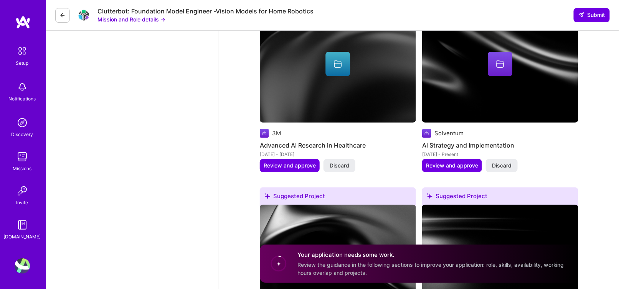
click at [277, 266] on circle at bounding box center [278, 264] width 15 height 15
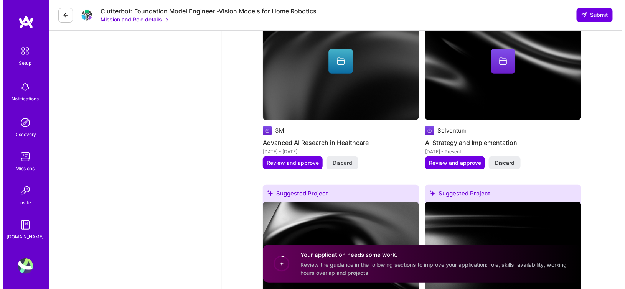
scroll to position [1191, 0]
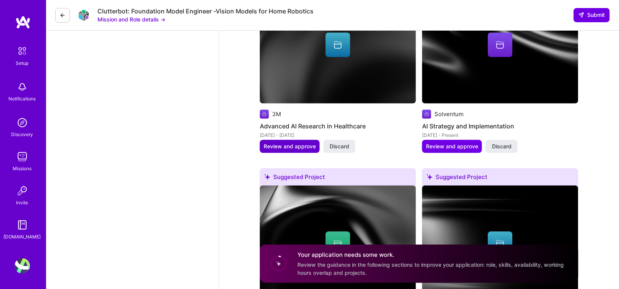
click at [292, 143] on button "Review and approve" at bounding box center [290, 146] width 60 height 13
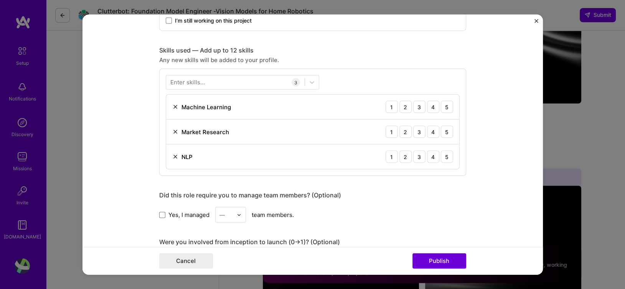
scroll to position [351, 0]
click at [441, 108] on div "5" at bounding box center [447, 107] width 12 height 12
click at [441, 130] on div "5" at bounding box center [447, 132] width 12 height 12
click at [445, 156] on div "5" at bounding box center [447, 157] width 12 height 12
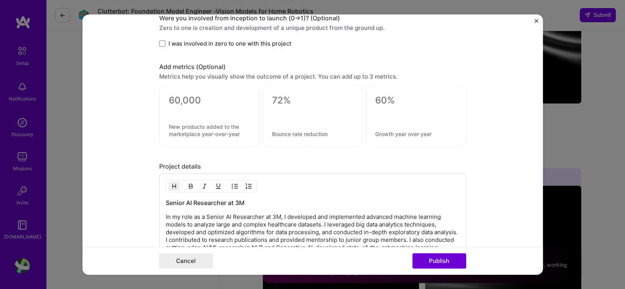
scroll to position [580, 0]
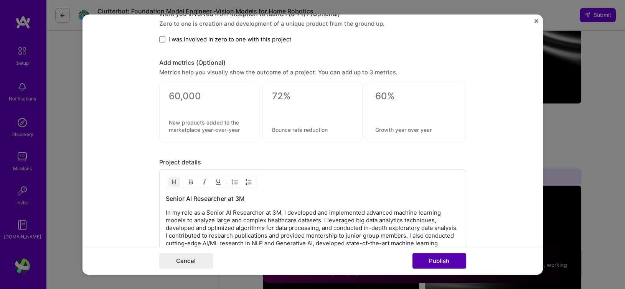
click at [432, 262] on button "Publish" at bounding box center [439, 260] width 54 height 15
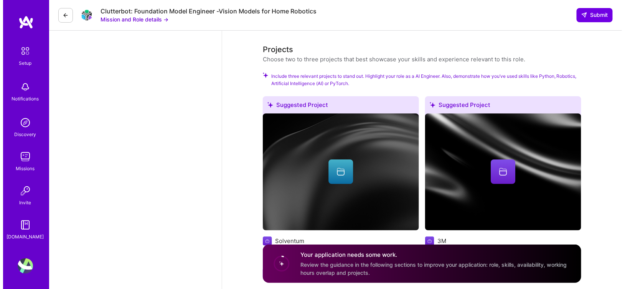
scroll to position [1125, 0]
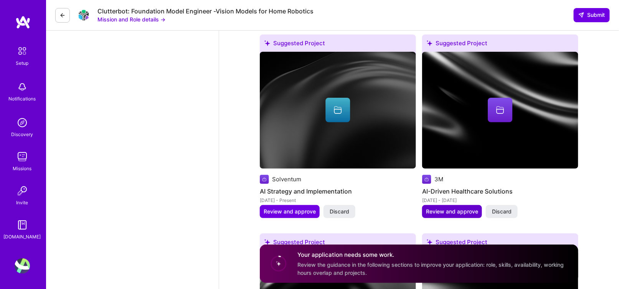
click at [470, 208] on span "Review and approve" at bounding box center [452, 212] width 52 height 8
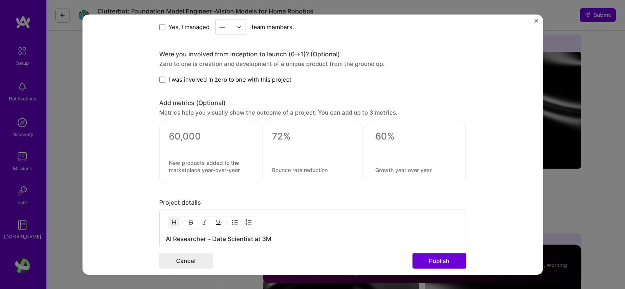
scroll to position [490, 0]
click at [433, 260] on button "Publish" at bounding box center [439, 260] width 54 height 15
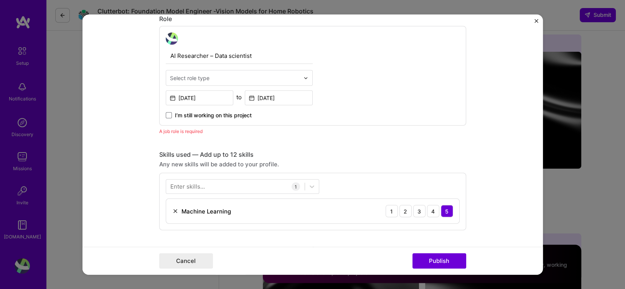
scroll to position [236, 0]
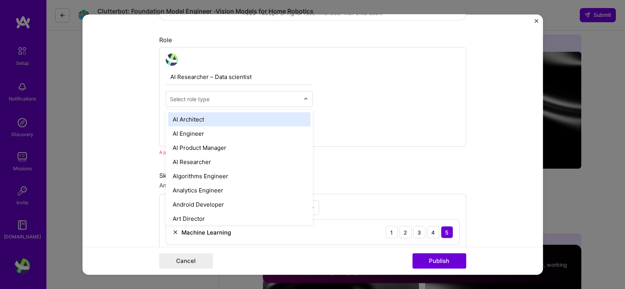
click at [204, 92] on div "Select role type" at bounding box center [234, 99] width 137 height 15
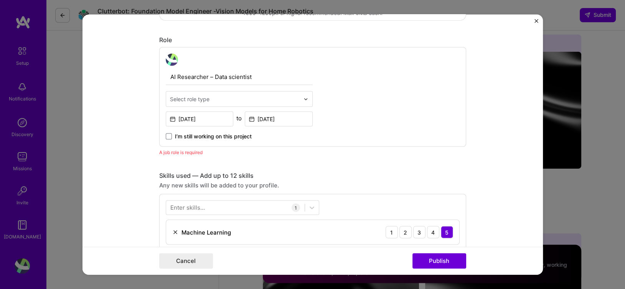
click at [151, 96] on form "Editing suggested project This project is suggested based on your LinkedIn, res…" at bounding box center [312, 145] width 460 height 260
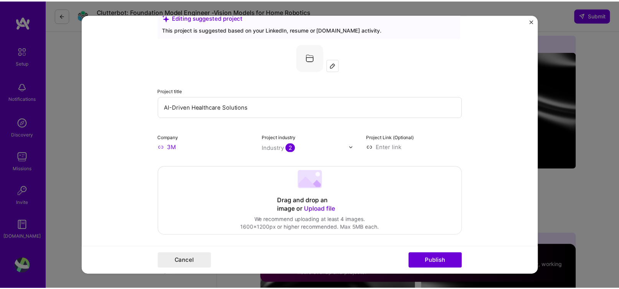
scroll to position [0, 0]
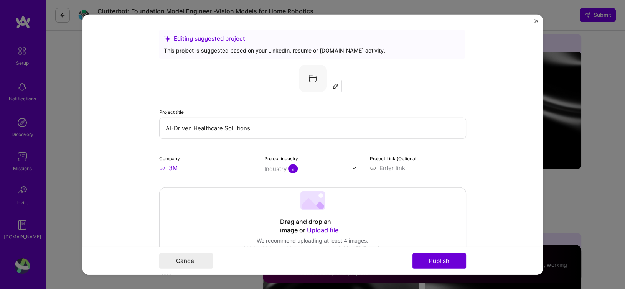
click at [536, 20] on img "Close" at bounding box center [536, 21] width 4 height 4
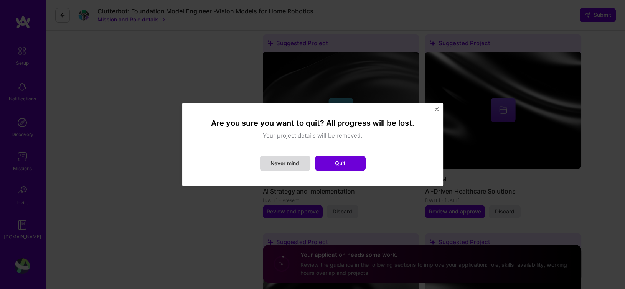
click at [296, 166] on button "Never mind" at bounding box center [285, 163] width 51 height 15
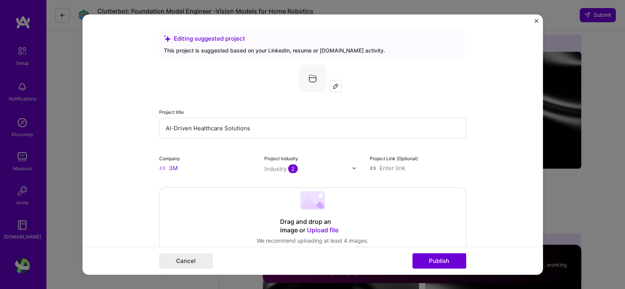
click at [535, 17] on form "Editing suggested project This project is suggested based on your LinkedIn, res…" at bounding box center [312, 145] width 460 height 260
click at [534, 23] on button "Close" at bounding box center [536, 23] width 4 height 8
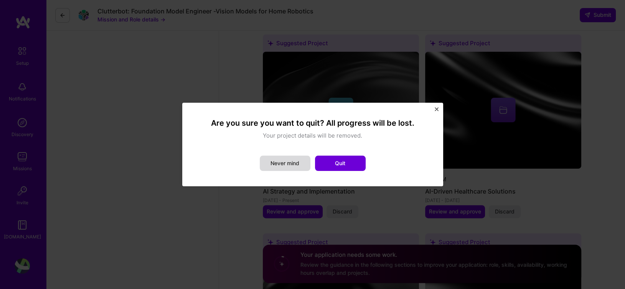
click at [296, 168] on button "Never mind" at bounding box center [285, 163] width 51 height 15
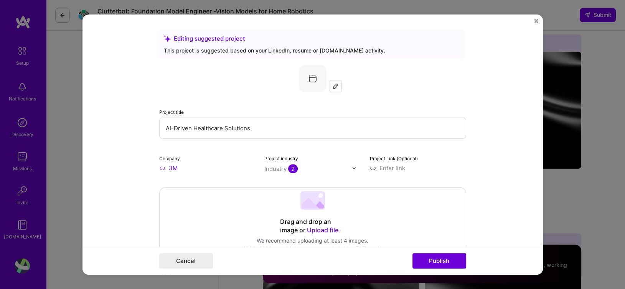
click at [535, 20] on img "Close" at bounding box center [536, 21] width 4 height 4
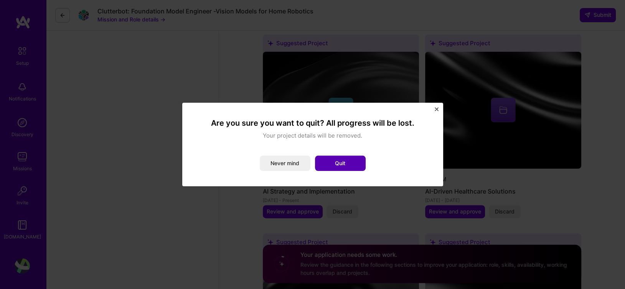
click at [333, 158] on button "Quit" at bounding box center [340, 163] width 51 height 15
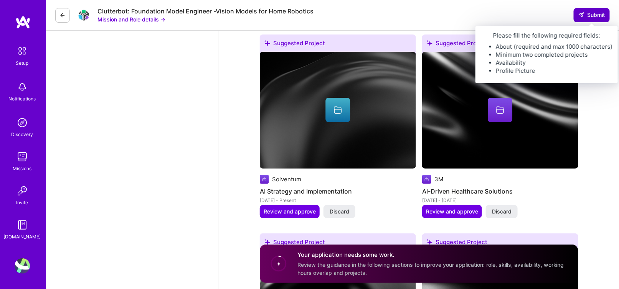
click at [606, 11] on button "Submit" at bounding box center [591, 15] width 36 height 14
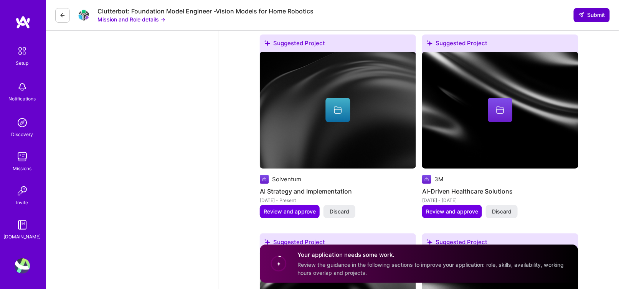
click at [606, 11] on button "Submit" at bounding box center [591, 15] width 36 height 14
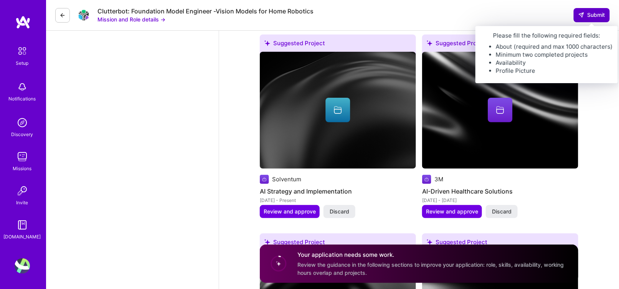
click at [600, 16] on span "Submit" at bounding box center [591, 15] width 27 height 8
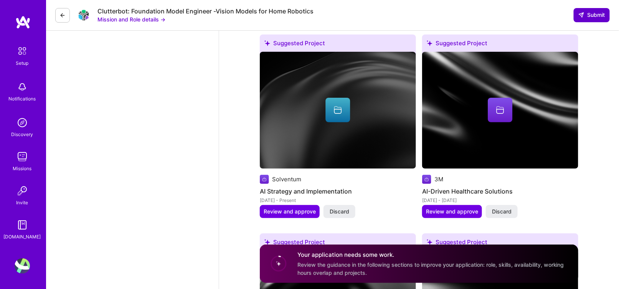
click at [600, 16] on span "Submit" at bounding box center [591, 15] width 27 height 8
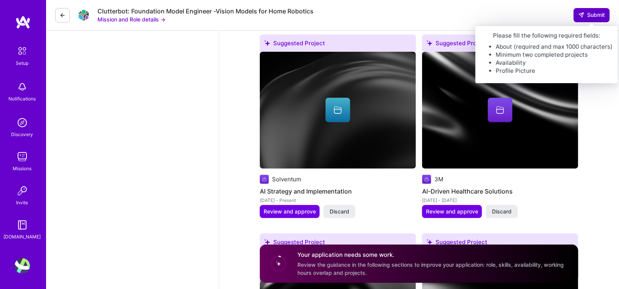
click at [600, 11] on span "Submit" at bounding box center [591, 15] width 27 height 8
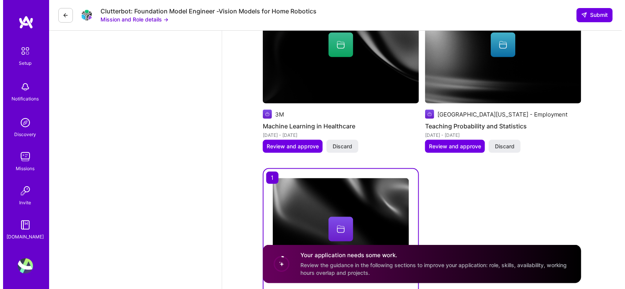
scroll to position [1395, 0]
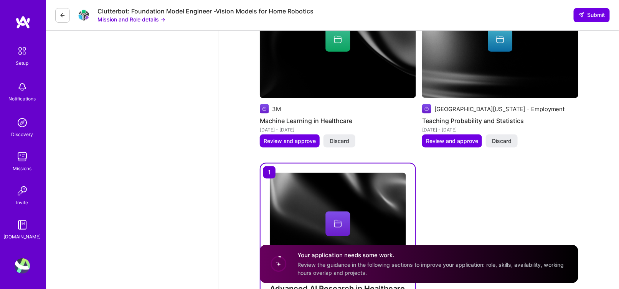
click at [286, 269] on icon at bounding box center [278, 263] width 19 height 19
click at [293, 137] on span "Review and approve" at bounding box center [289, 141] width 52 height 8
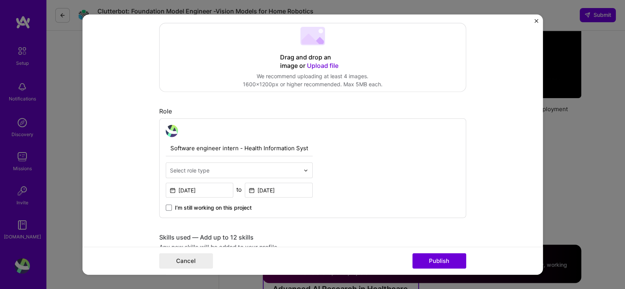
scroll to position [173, 0]
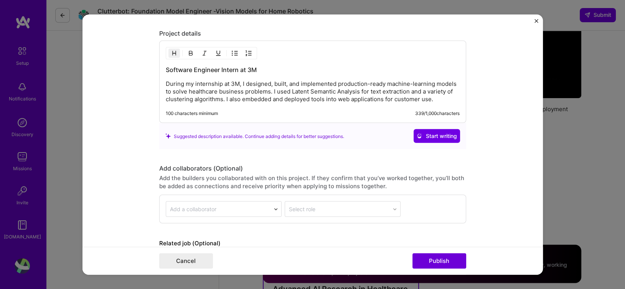
scroll to position [703, 0]
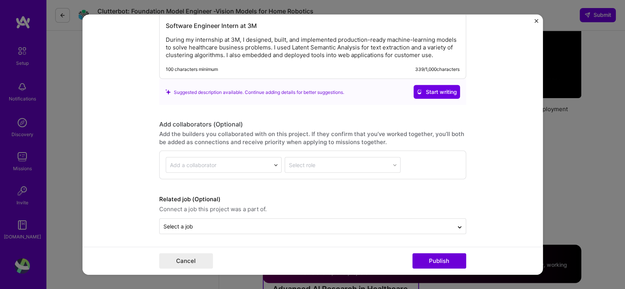
click at [535, 21] on img "Close" at bounding box center [536, 21] width 4 height 4
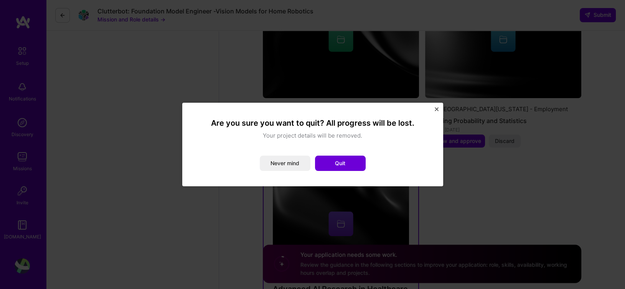
click at [437, 108] on img "Close" at bounding box center [436, 109] width 4 height 4
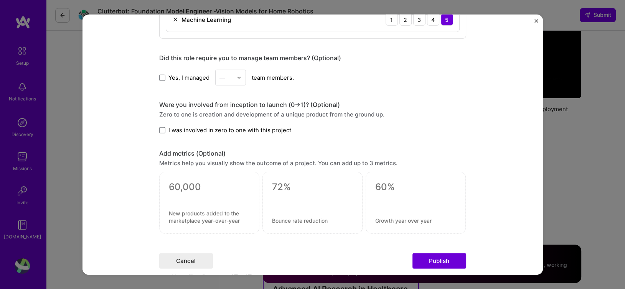
scroll to position [437, 0]
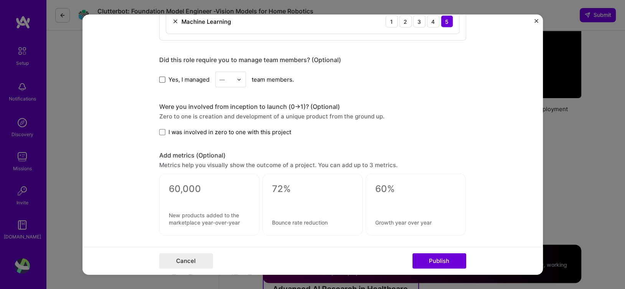
click at [159, 78] on span at bounding box center [162, 79] width 6 height 6
click at [0, 0] on input "Yes, I managed" at bounding box center [0, 0] width 0 height 0
click at [161, 78] on icon at bounding box center [162, 79] width 3 height 2
click at [0, 0] on input "Yes, I managed" at bounding box center [0, 0] width 0 height 0
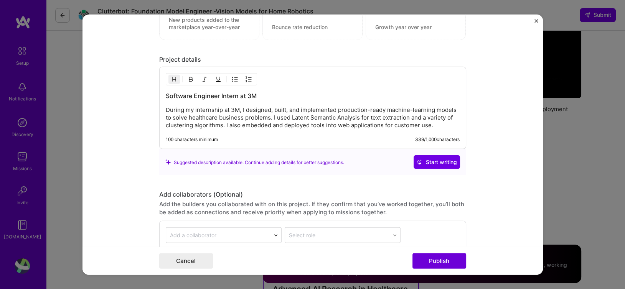
scroll to position [703, 0]
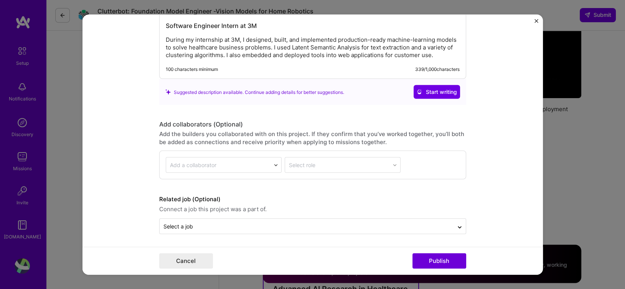
click at [536, 21] on img "Close" at bounding box center [536, 21] width 4 height 4
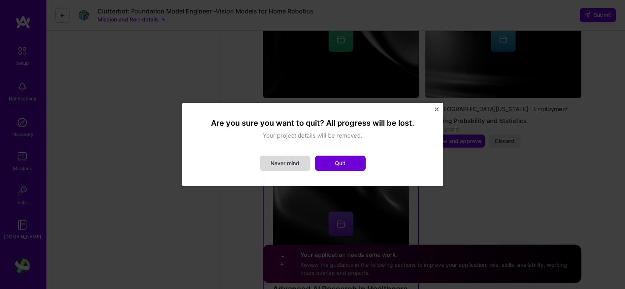
click at [298, 168] on button "Never mind" at bounding box center [285, 163] width 51 height 15
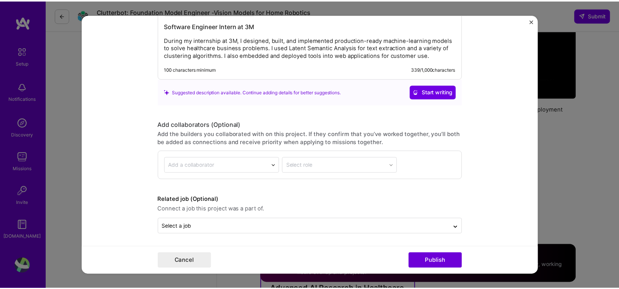
scroll to position [688, 0]
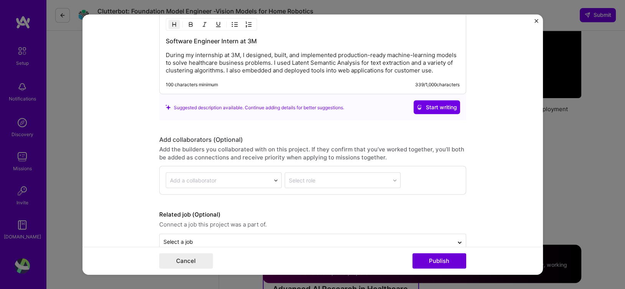
click at [535, 21] on img "Close" at bounding box center [536, 21] width 4 height 4
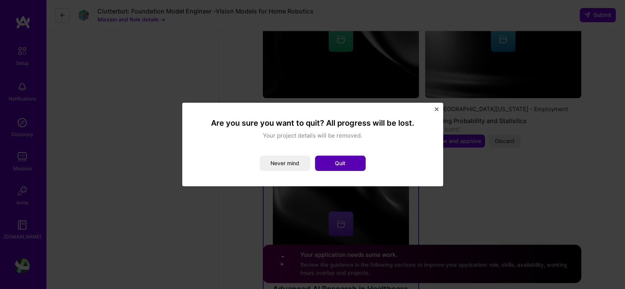
click at [349, 160] on button "Quit" at bounding box center [340, 163] width 51 height 15
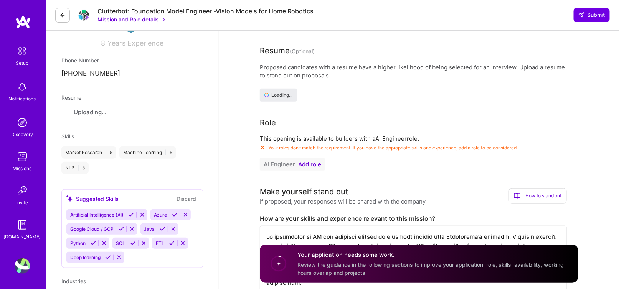
scroll to position [0, 0]
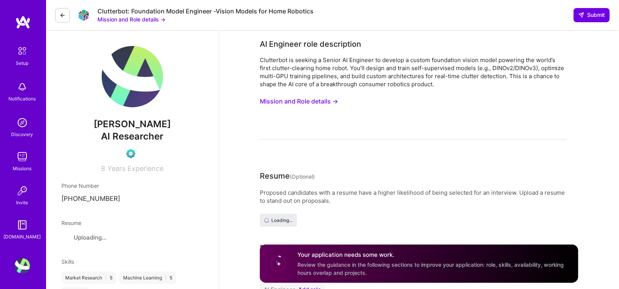
click at [133, 137] on span "AI Researcher" at bounding box center [132, 136] width 63 height 11
click at [178, 145] on div "Hadeel Maryoosh AI Researcher 8 Years Experience" at bounding box center [132, 109] width 142 height 127
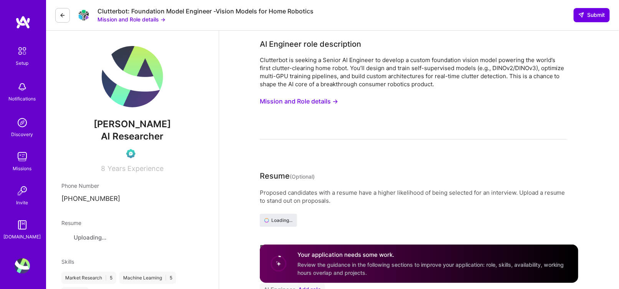
click at [65, 21] on button at bounding box center [62, 15] width 15 height 15
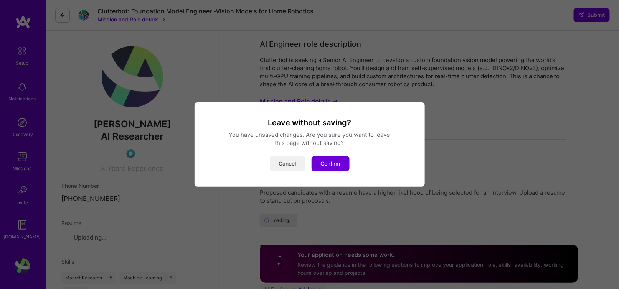
click at [286, 165] on button "Cancel" at bounding box center [288, 163] width 36 height 15
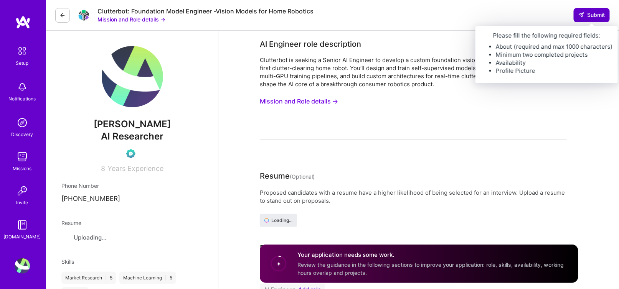
click at [591, 15] on span "Submit" at bounding box center [591, 15] width 27 height 8
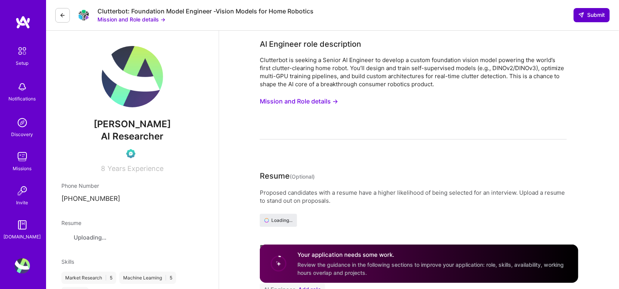
click at [591, 15] on span "Submit" at bounding box center [591, 15] width 27 height 8
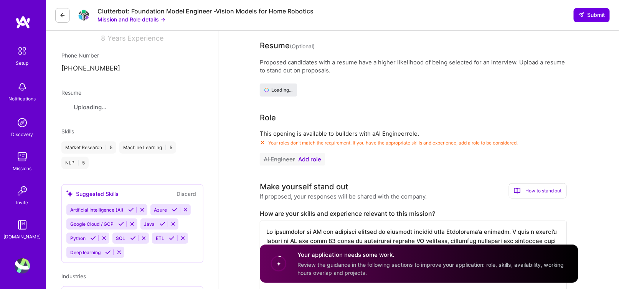
scroll to position [140, 0]
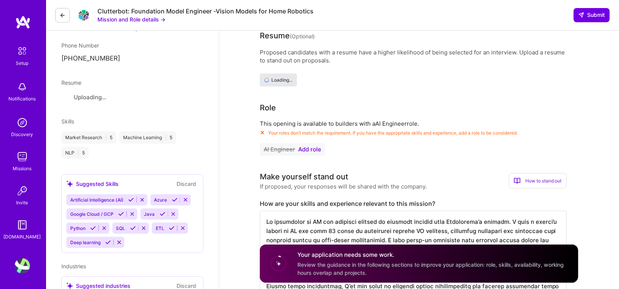
click at [287, 76] on button "Loading..." at bounding box center [278, 80] width 37 height 13
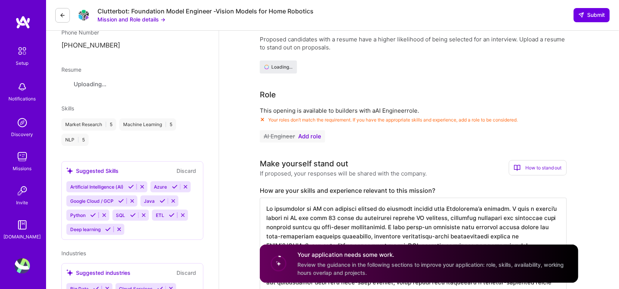
scroll to position [153, 0]
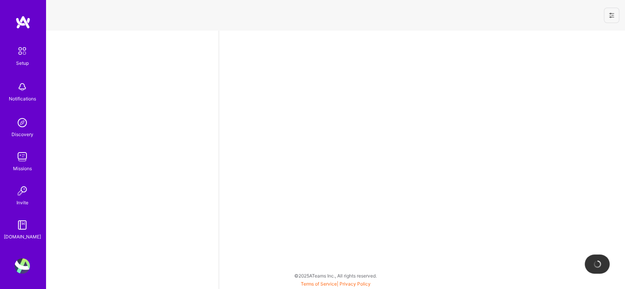
select select "US"
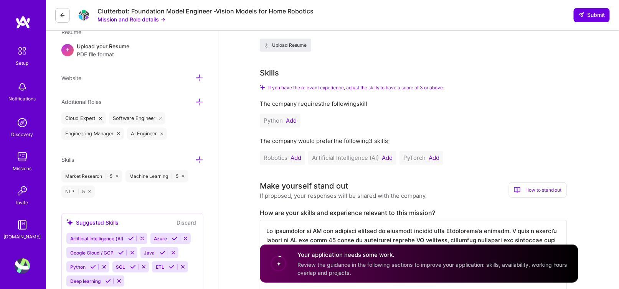
scroll to position [127, 0]
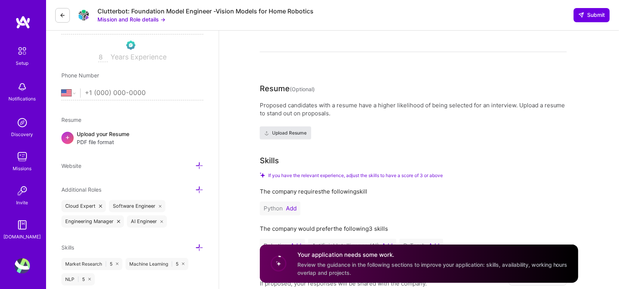
click at [285, 132] on span "Upload Resume" at bounding box center [285, 133] width 42 height 7
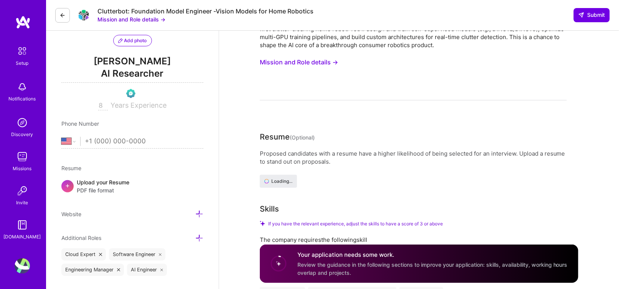
scroll to position [0, 0]
